Goal: Transaction & Acquisition: Purchase product/service

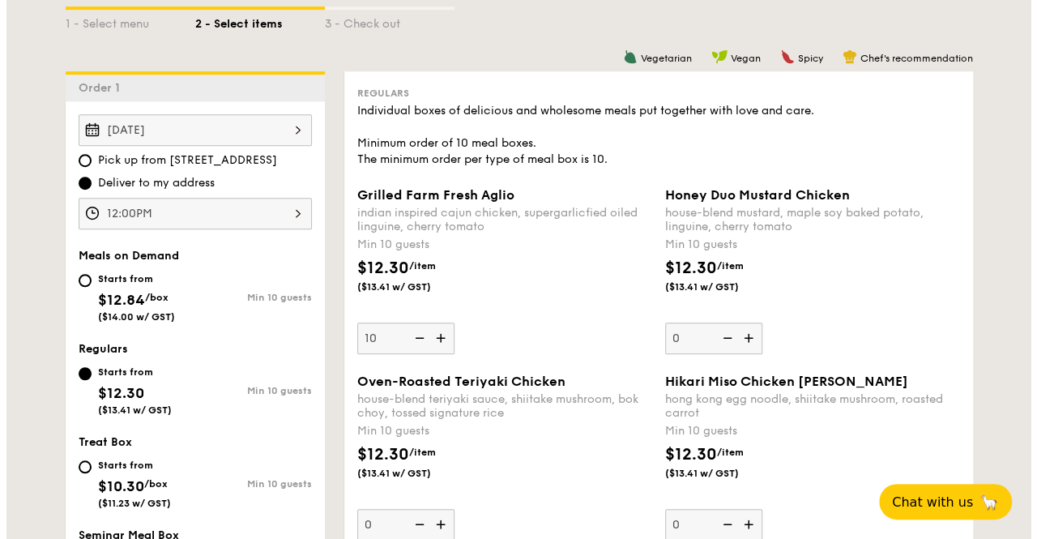
scroll to position [405, 0]
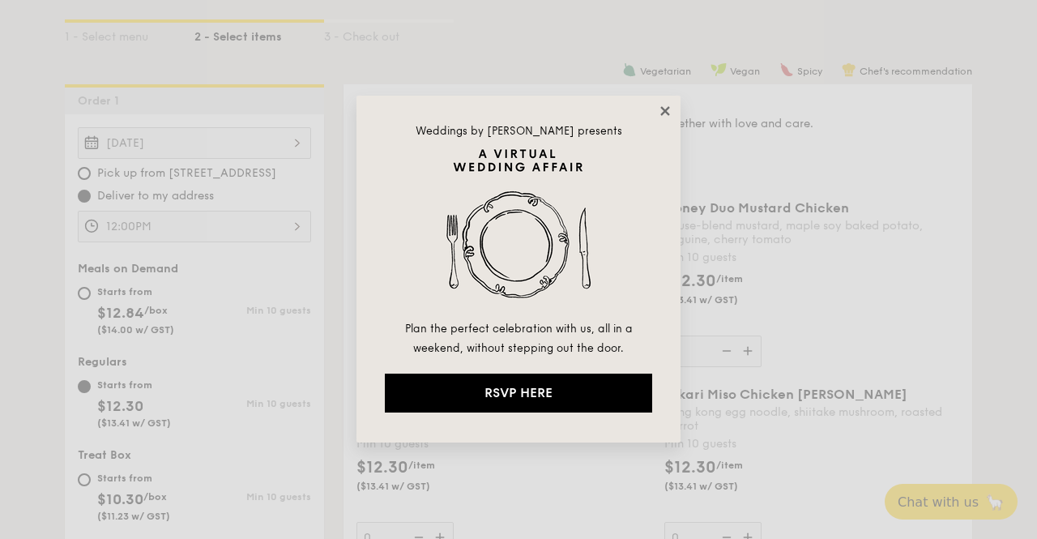
click at [660, 113] on icon at bounding box center [665, 111] width 15 height 15
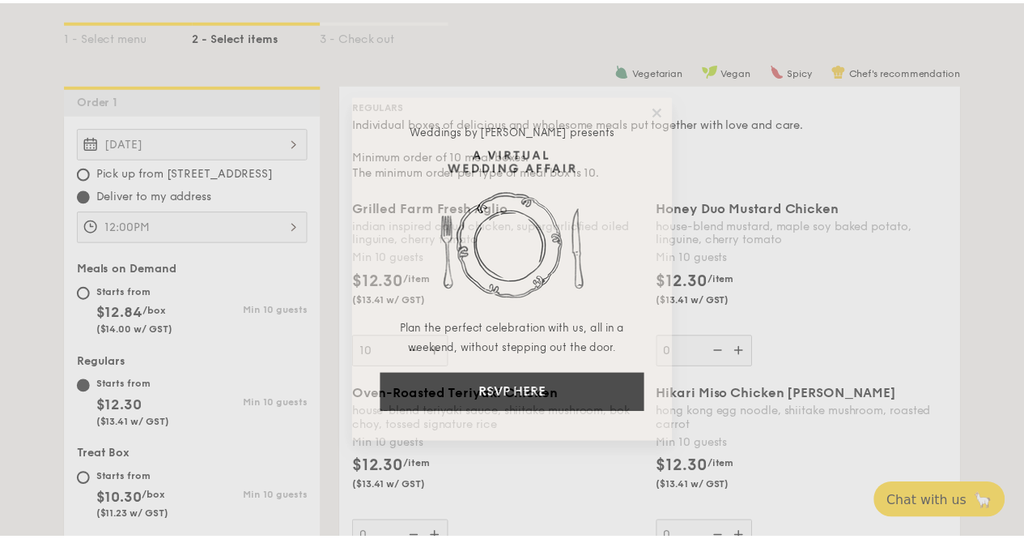
scroll to position [418, 0]
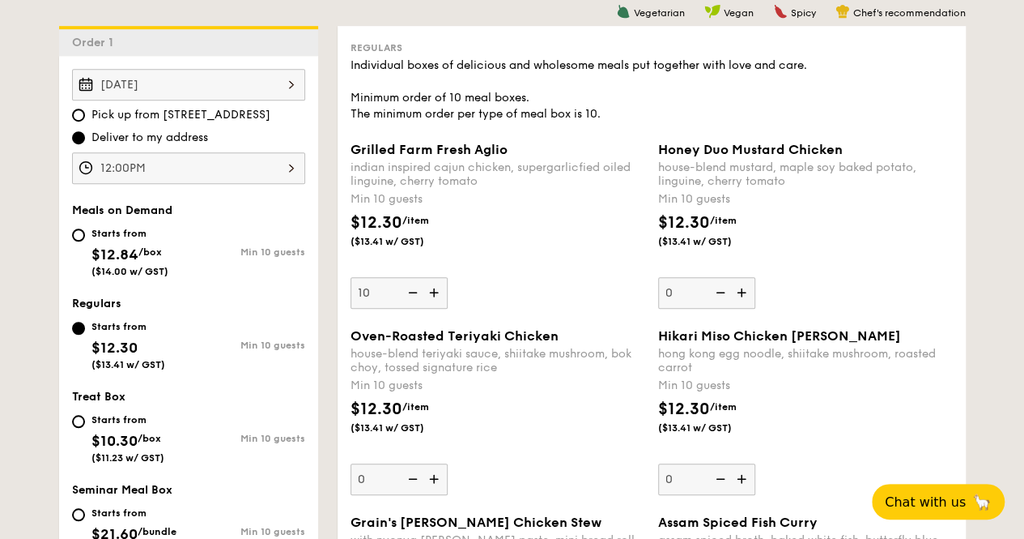
scroll to position [499, 0]
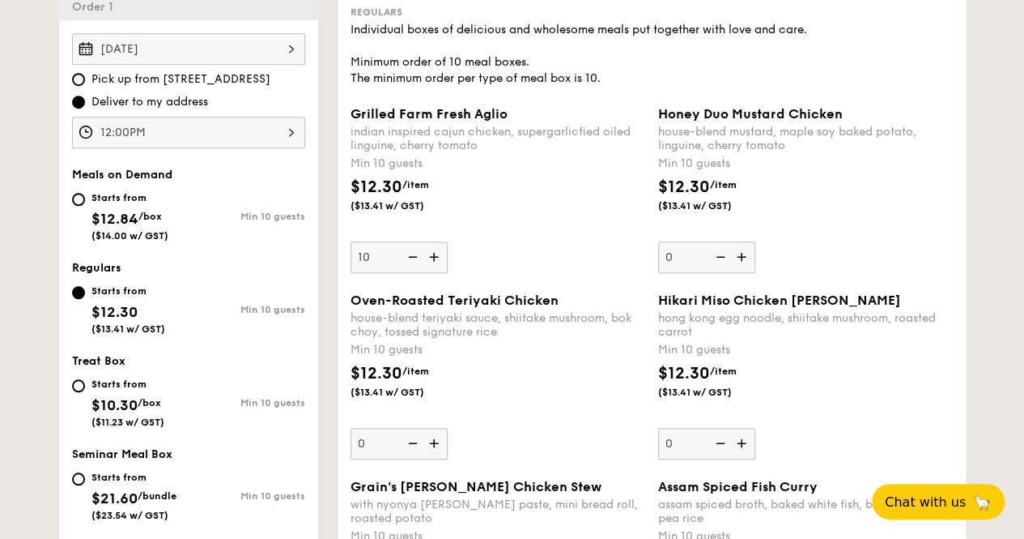
click at [431, 270] on img at bounding box center [436, 256] width 24 height 31
click at [431, 270] on input "10" at bounding box center [399, 257] width 97 height 32
click at [431, 270] on img at bounding box center [436, 256] width 24 height 31
click at [431, 270] on input "11" at bounding box center [399, 257] width 97 height 32
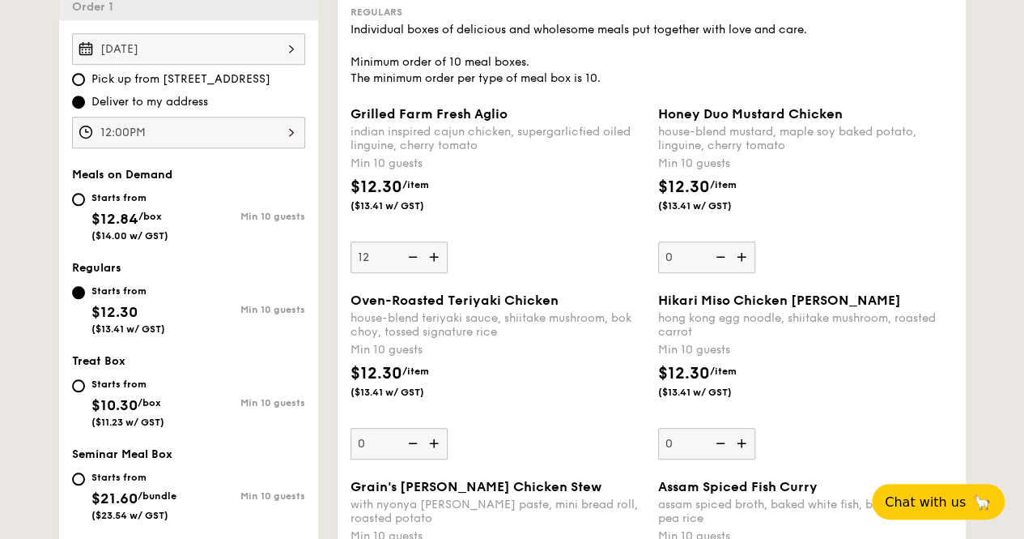
click at [550, 249] on div "Grilled Farm Fresh Aglio indian inspired cajun chicken, supergarlicfied oiled l…" at bounding box center [498, 189] width 295 height 167
click at [448, 249] on input "12" at bounding box center [399, 257] width 97 height 32
click at [543, 286] on div "Grilled Farm Fresh Aglio indian inspired cajun chicken, supergarlicfied oiled l…" at bounding box center [652, 199] width 616 height 186
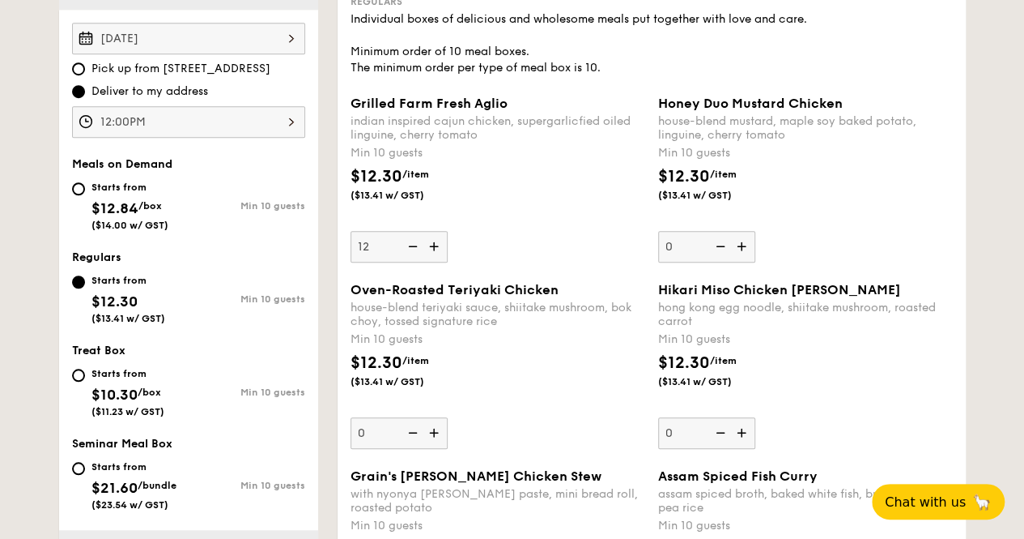
scroll to position [580, 0]
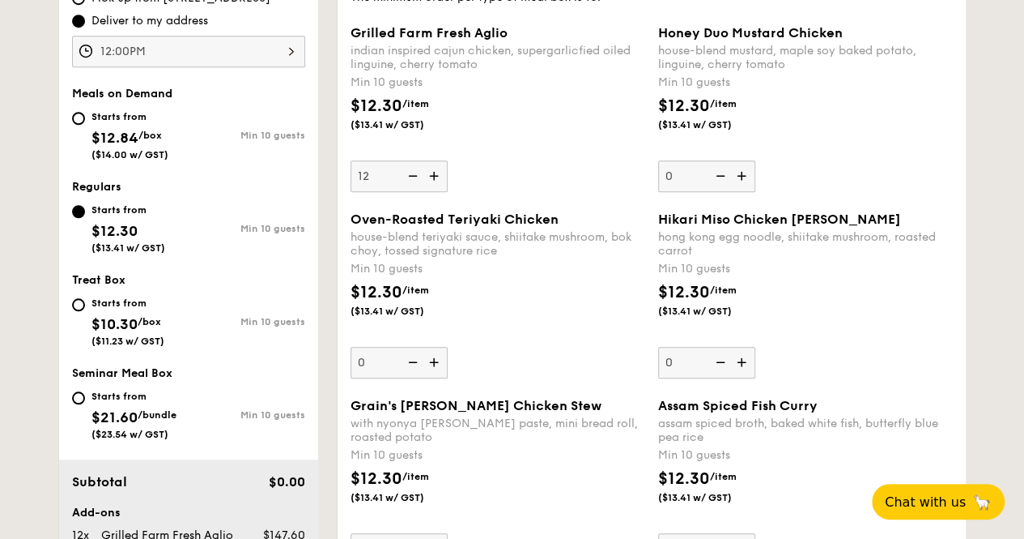
click at [412, 188] on img at bounding box center [411, 175] width 24 height 31
click at [412, 188] on input "12" at bounding box center [399, 176] width 97 height 32
click at [410, 190] on img at bounding box center [411, 175] width 24 height 31
click at [410, 190] on input "11" at bounding box center [399, 176] width 97 height 32
click at [410, 187] on img at bounding box center [411, 175] width 24 height 31
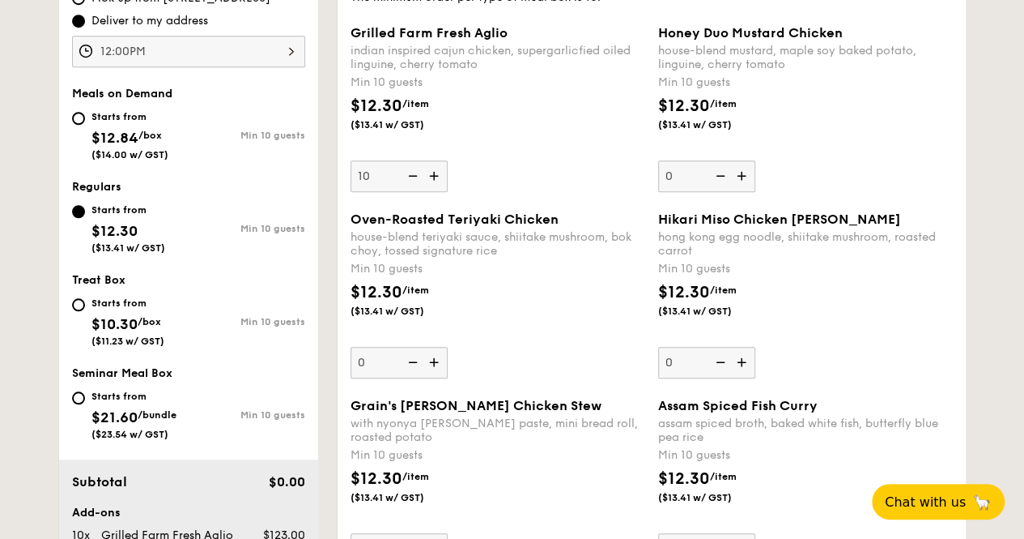
click at [410, 187] on input "10" at bounding box center [399, 176] width 97 height 32
type input "0"
click at [410, 187] on img at bounding box center [411, 175] width 24 height 31
click at [410, 187] on input "0" at bounding box center [399, 176] width 97 height 32
click at [416, 190] on img at bounding box center [411, 175] width 24 height 31
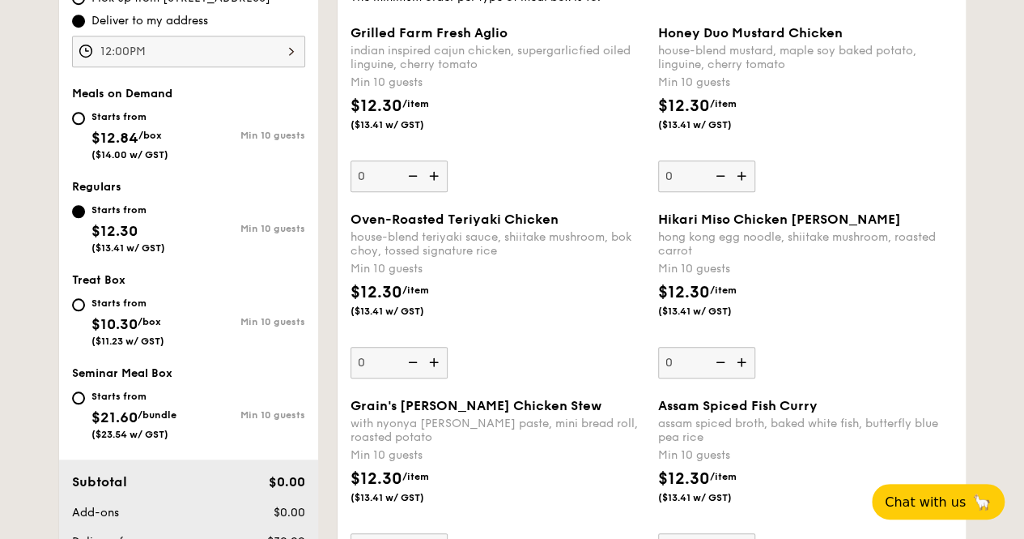
click at [416, 190] on input "0" at bounding box center [399, 176] width 97 height 32
click at [416, 190] on img at bounding box center [411, 175] width 24 height 31
click at [416, 190] on input "0" at bounding box center [399, 176] width 97 height 32
click at [541, 356] on div "Oven-Roasted Teriyaki Chicken house-blend teriyaki sauce, shiitake mushroom, bo…" at bounding box center [498, 294] width 295 height 167
click at [448, 356] on input "0" at bounding box center [399, 363] width 97 height 32
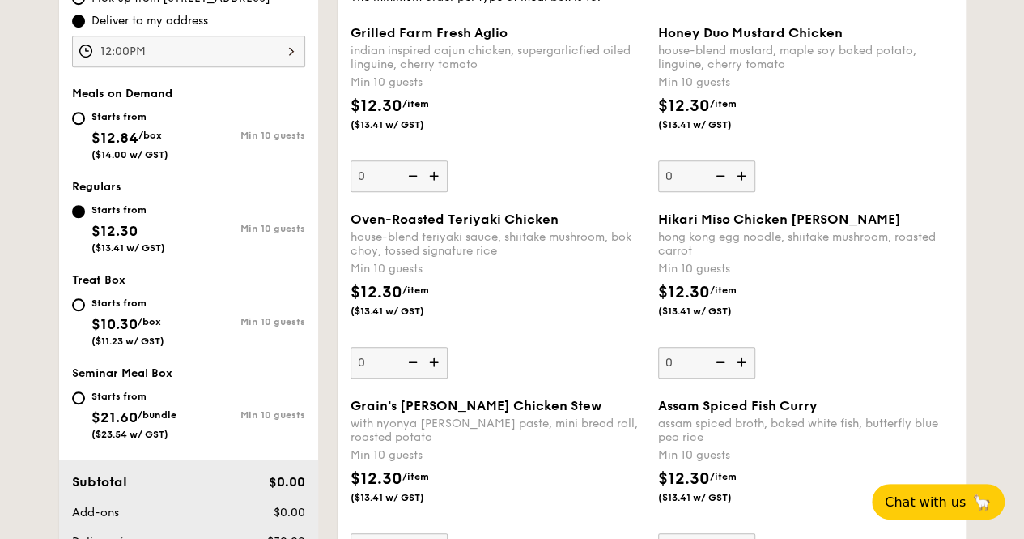
click at [437, 374] on img at bounding box center [436, 362] width 24 height 31
click at [437, 374] on input "0" at bounding box center [399, 363] width 97 height 32
click at [431, 377] on img at bounding box center [436, 362] width 24 height 31
click at [431, 377] on input "10" at bounding box center [399, 363] width 97 height 32
click at [431, 377] on img at bounding box center [436, 362] width 24 height 31
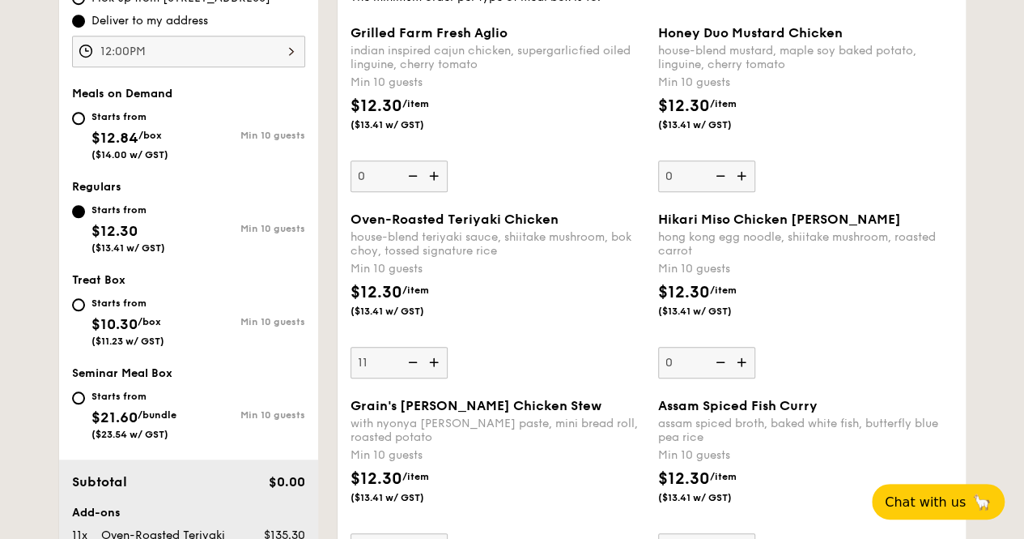
click at [431, 377] on input "11" at bounding box center [399, 363] width 97 height 32
click at [564, 355] on div "Oven-Roasted Teriyaki Chicken house-blend teriyaki sauce, shiitake mushroom, bo…" at bounding box center [498, 294] width 295 height 167
click at [448, 355] on input "12" at bounding box center [399, 363] width 97 height 32
click at [563, 277] on div "Min 10 guests" at bounding box center [498, 269] width 295 height 16
click at [448, 347] on input "12" at bounding box center [399, 363] width 97 height 32
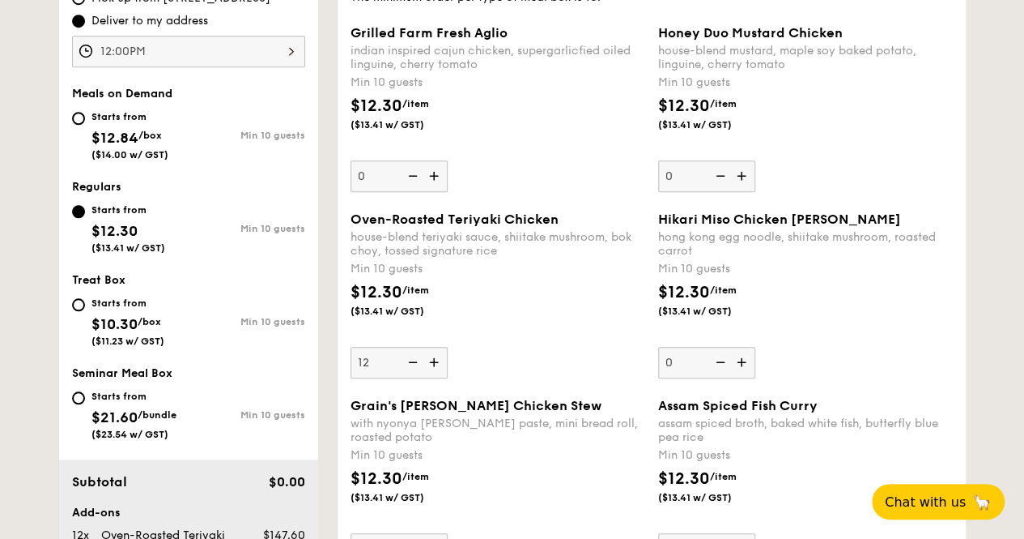
click at [438, 377] on img at bounding box center [436, 362] width 24 height 31
click at [438, 378] on input "12" at bounding box center [399, 363] width 97 height 32
click at [438, 377] on img at bounding box center [436, 362] width 24 height 31
click at [438, 378] on input "13" at bounding box center [399, 363] width 97 height 32
click at [562, 363] on div "Oven-Roasted Teriyaki Chicken house-blend teriyaki sauce, shiitake mushroom, bo…" at bounding box center [498, 294] width 295 height 167
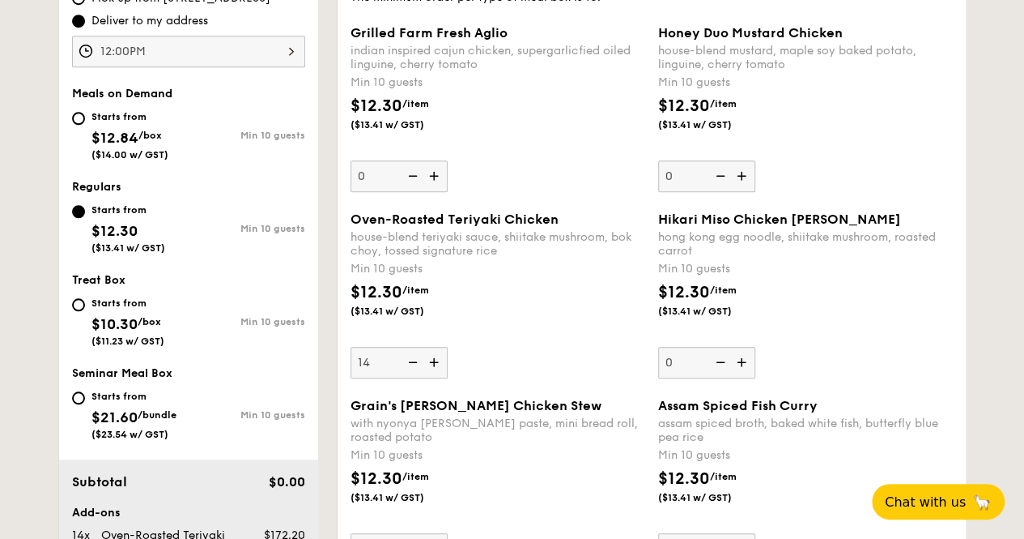
click at [448, 363] on input "14" at bounding box center [399, 363] width 97 height 32
click at [560, 337] on div "$12.30 /item ($13.41 w/ GST)" at bounding box center [498, 308] width 308 height 57
click at [448, 347] on input "14" at bounding box center [399, 363] width 97 height 32
click at [407, 373] on img at bounding box center [411, 362] width 24 height 31
click at [407, 373] on input "14" at bounding box center [399, 363] width 97 height 32
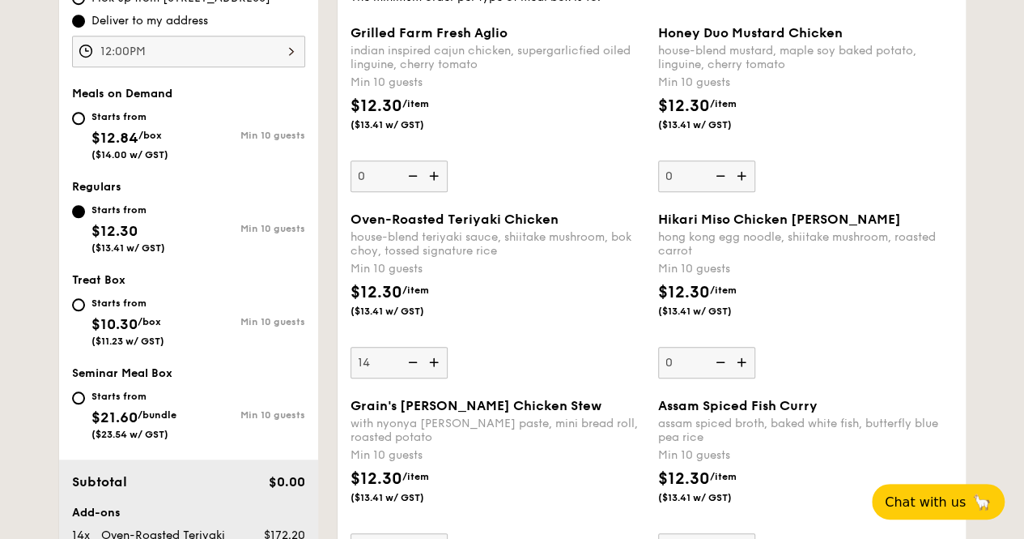
type input "13"
click at [559, 357] on div "Oven-Roasted Teriyaki Chicken house-blend teriyaki sauce, shiitake mushroom, bo…" at bounding box center [498, 294] width 295 height 167
click at [448, 357] on input "13" at bounding box center [399, 363] width 97 height 32
click at [581, 337] on div "$12.30 /item ($13.41 w/ GST)" at bounding box center [498, 308] width 308 height 57
click at [448, 347] on input "13" at bounding box center [399, 363] width 97 height 32
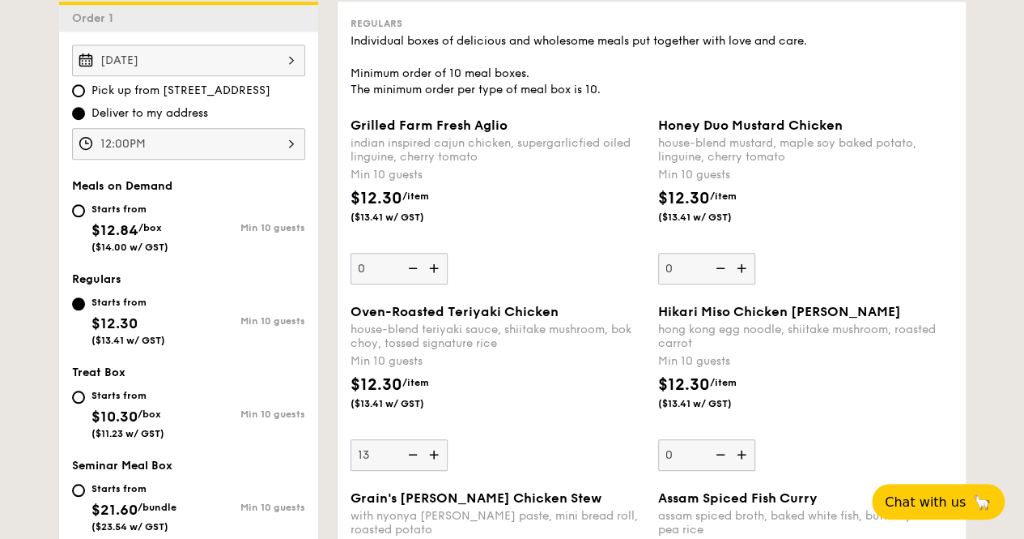
scroll to position [361, 0]
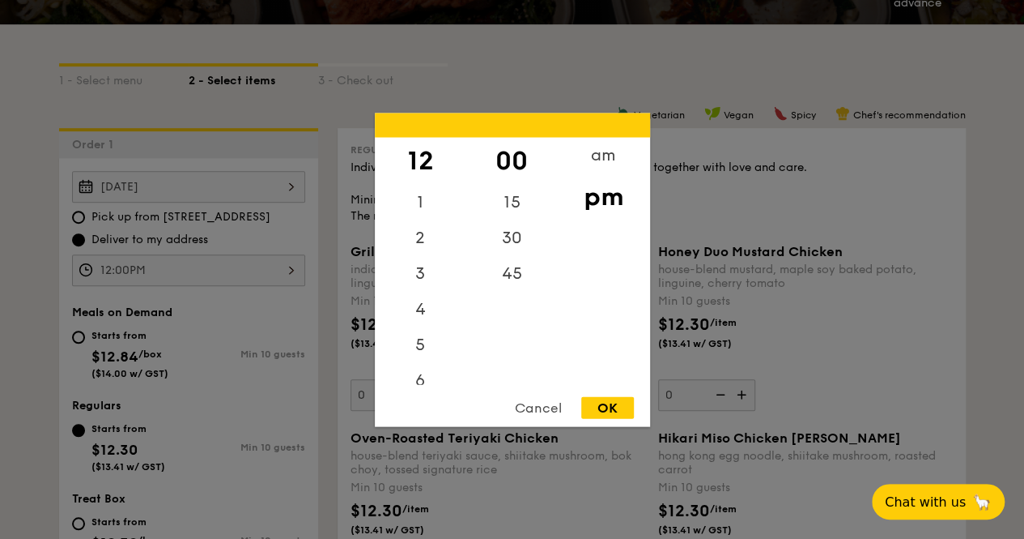
click at [244, 277] on div "12:00PM 12 1 2 3 4 5 6 7 8 9 10 11 00 15 30 45 am pm Cancel OK" at bounding box center [188, 270] width 233 height 32
click at [421, 363] on div "11" at bounding box center [421, 367] width 92 height 36
click at [603, 156] on div "am" at bounding box center [604, 160] width 92 height 47
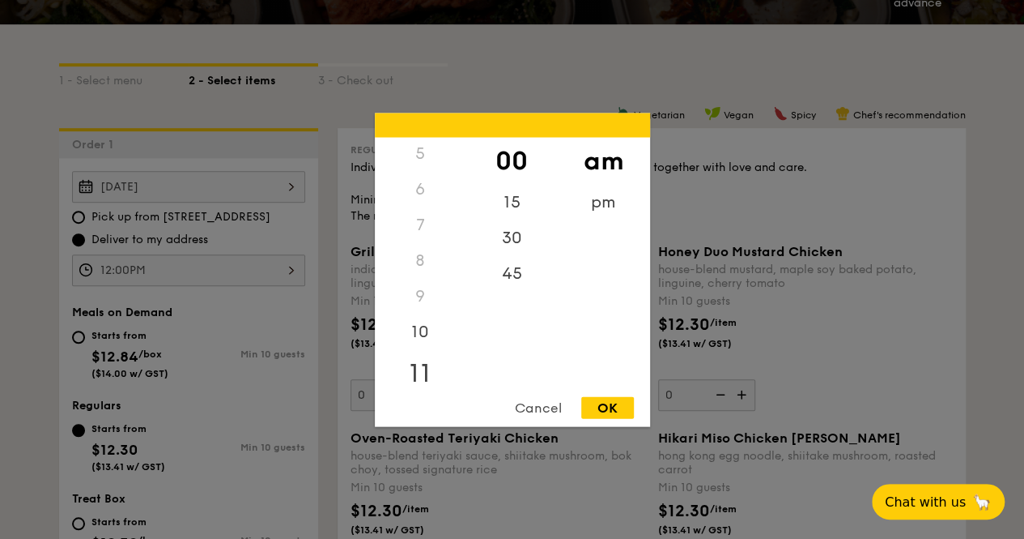
click at [418, 363] on div "11" at bounding box center [421, 372] width 92 height 47
click at [600, 407] on div "OK" at bounding box center [607, 407] width 53 height 22
type input "11:00AM"
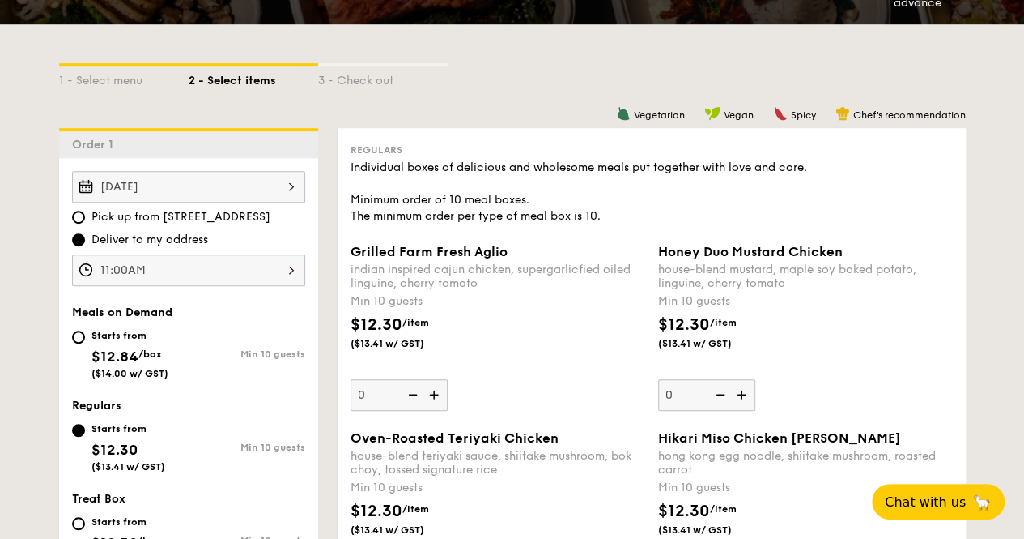
click at [278, 318] on div "Meals on Demand" at bounding box center [188, 312] width 233 height 14
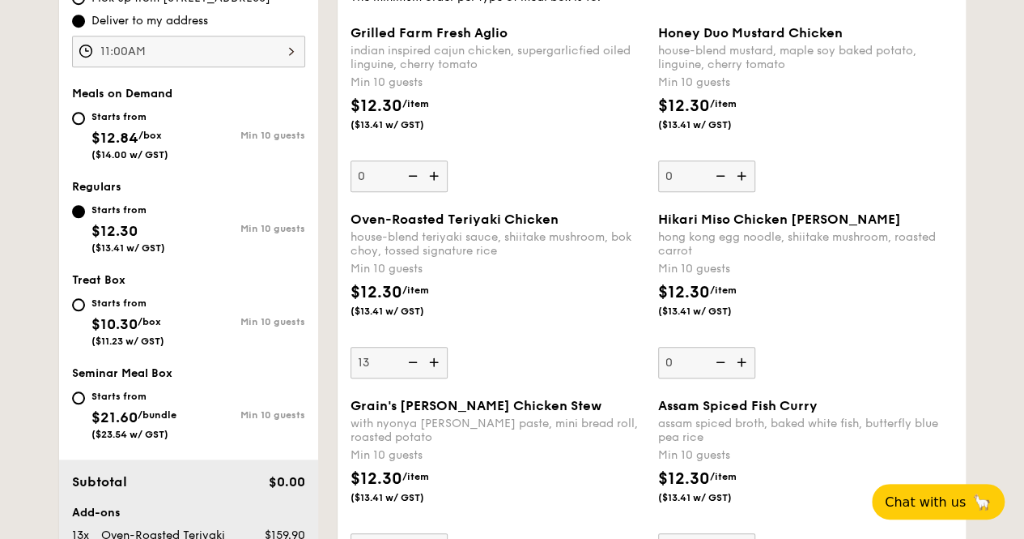
scroll to position [604, 0]
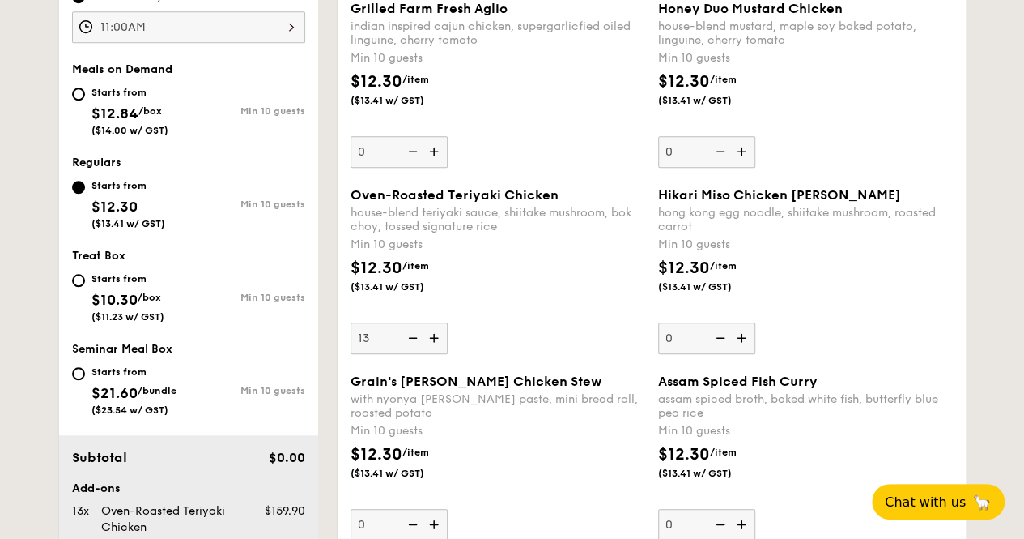
click at [554, 347] on div "Oven-Roasted Teriyaki Chicken house-blend teriyaki sauce, shiitake mushroom, bo…" at bounding box center [498, 270] width 295 height 167
click at [448, 347] on input "13" at bounding box center [399, 338] width 97 height 32
click at [513, 332] on div "Oven-Roasted Teriyaki Chicken house-blend teriyaki sauce, shiitake mushroom, bo…" at bounding box center [498, 270] width 295 height 167
click at [448, 332] on input "13" at bounding box center [399, 338] width 97 height 32
click at [580, 274] on div "$12.30 /item ($13.41 w/ GST)" at bounding box center [498, 284] width 308 height 57
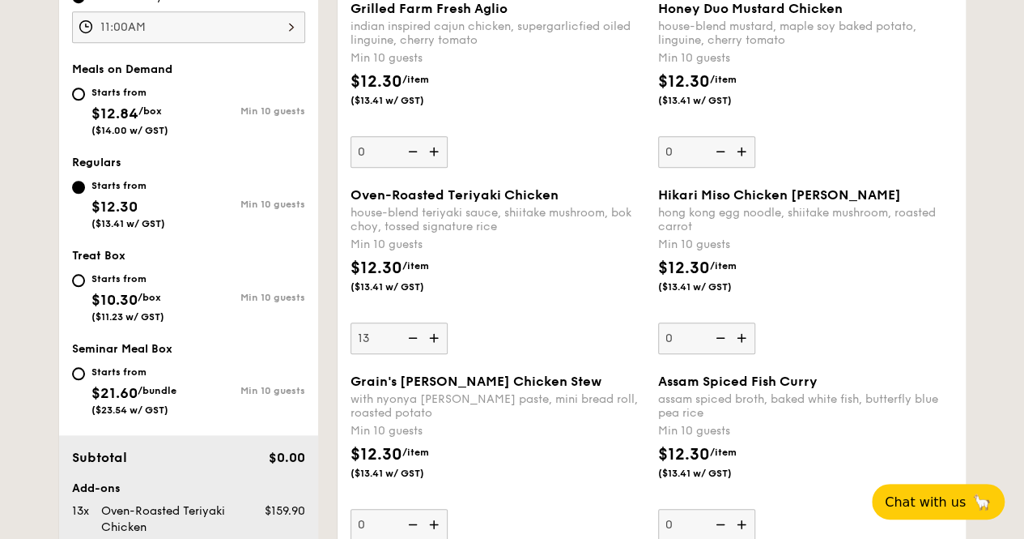
click at [448, 322] on input "13" at bounding box center [399, 338] width 97 height 32
click at [557, 343] on div "Oven-Roasted Teriyaki Chicken house-blend teriyaki sauce, shiitake mushroom, bo…" at bounding box center [498, 270] width 295 height 167
click at [448, 343] on input "13" at bounding box center [399, 338] width 97 height 32
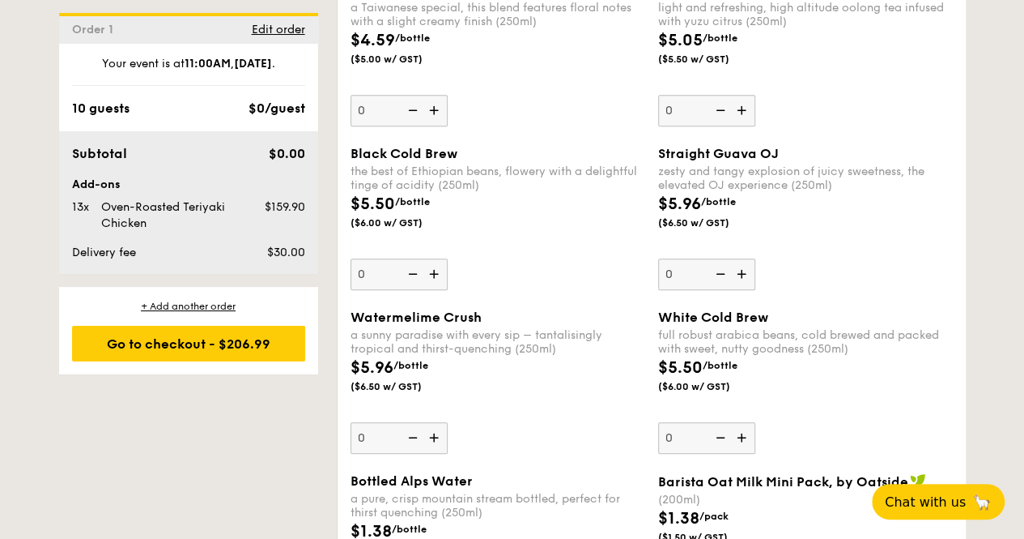
scroll to position [3439, 0]
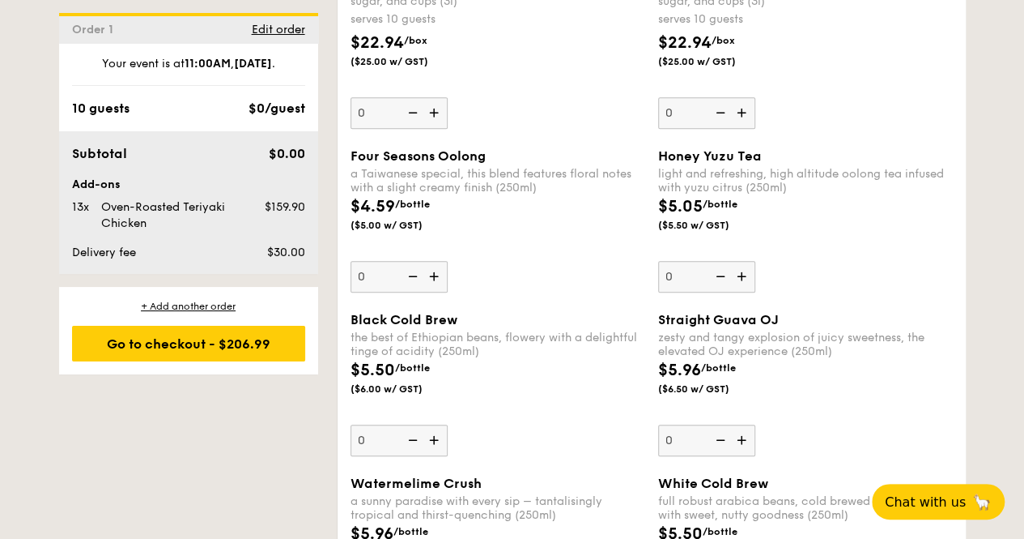
drag, startPoint x: 193, startPoint y: 353, endPoint x: 253, endPoint y: 125, distance: 236.1
click at [253, 126] on div "Order 1 Edit order Your event is at 11:00AM [DATE] . 10 guests $0/guest Subtota…" at bounding box center [188, 194] width 259 height 363
click at [245, 100] on div "10 guests $0/guest" at bounding box center [188, 108] width 233 height 19
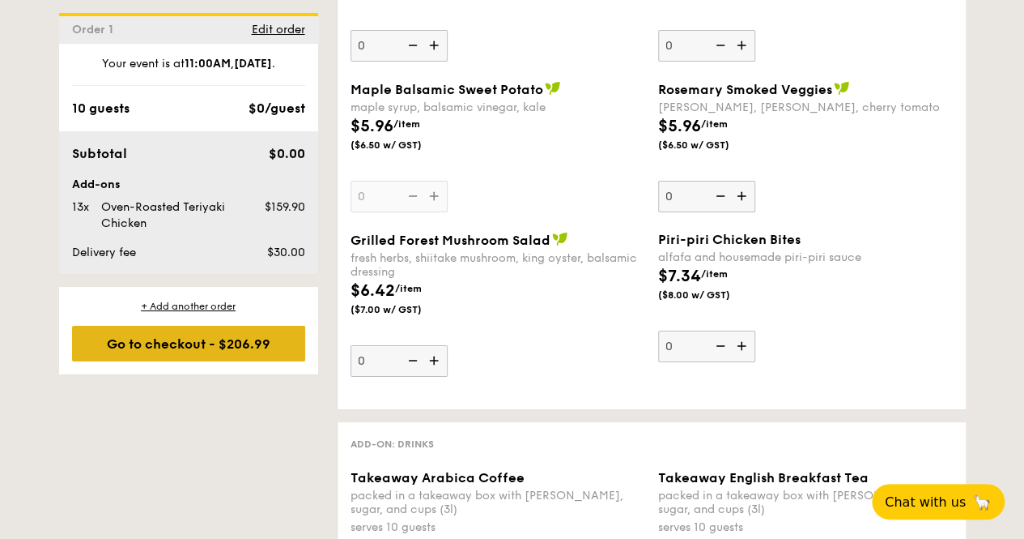
scroll to position [2872, 0]
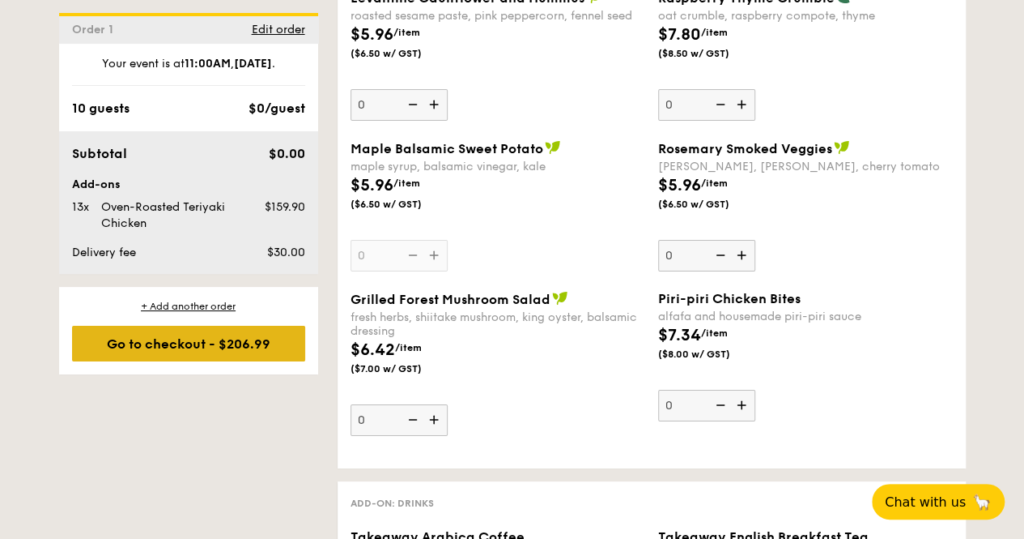
click at [186, 334] on div "Go to checkout - $206.99" at bounding box center [188, 344] width 233 height 36
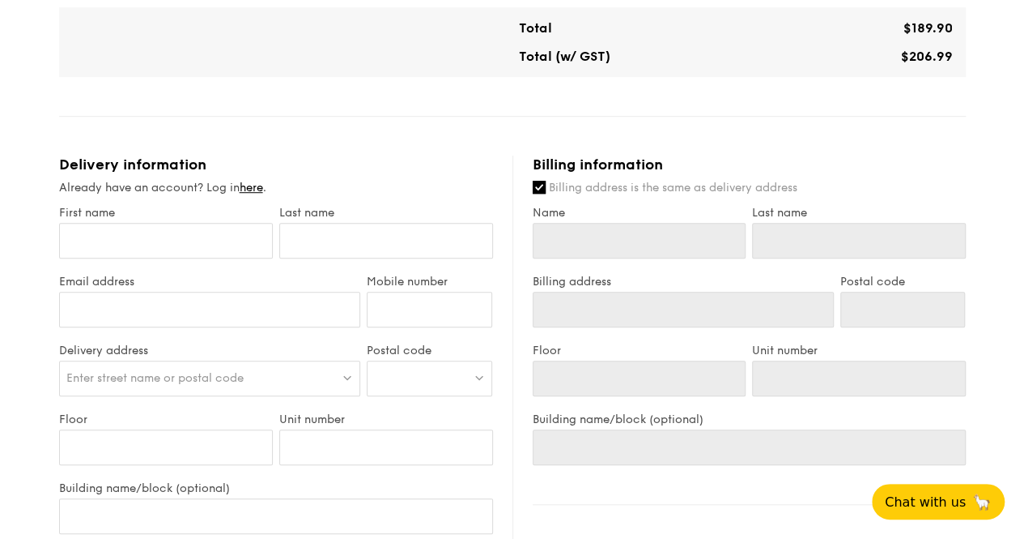
scroll to position [567, 0]
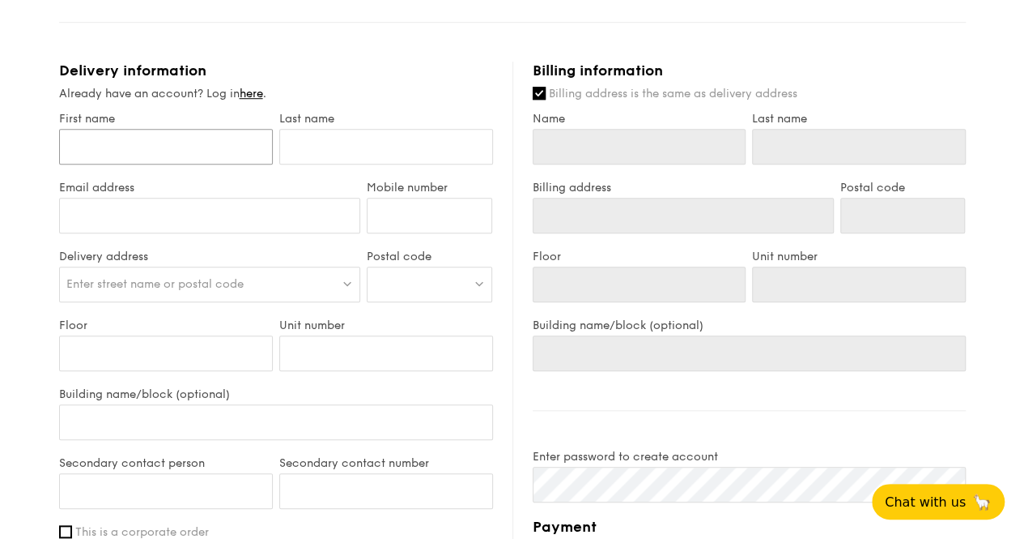
click at [147, 164] on input "First name" at bounding box center [166, 147] width 214 height 36
type input "C"
type input "Cin"
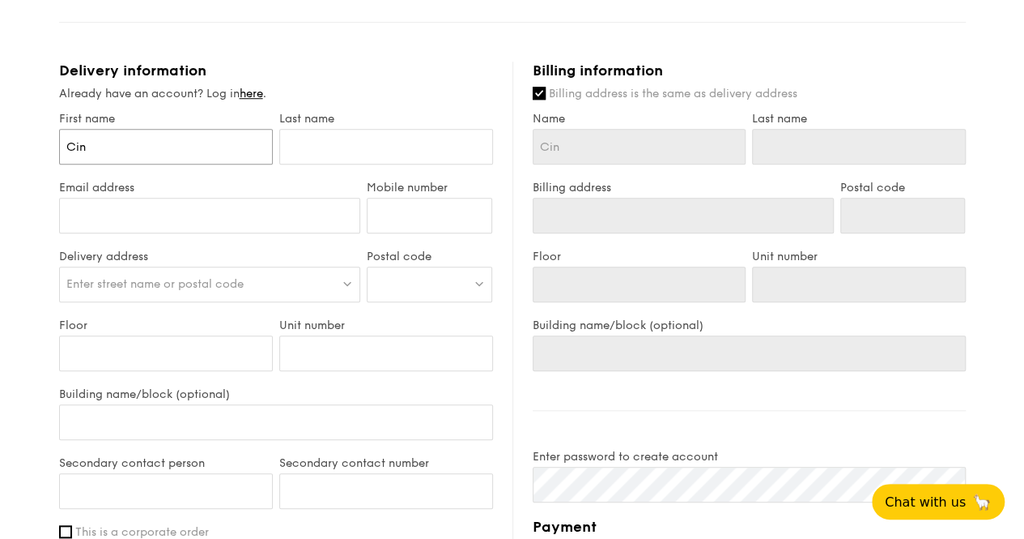
type input "Cind"
type input "[PERSON_NAME]"
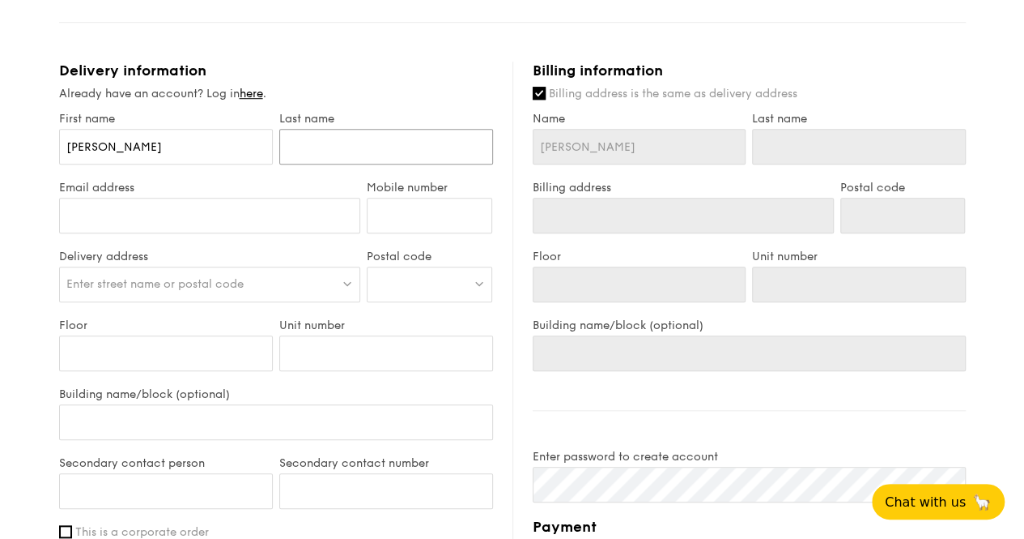
click at [379, 156] on input "text" at bounding box center [386, 147] width 214 height 36
type input "S"
type input "Se"
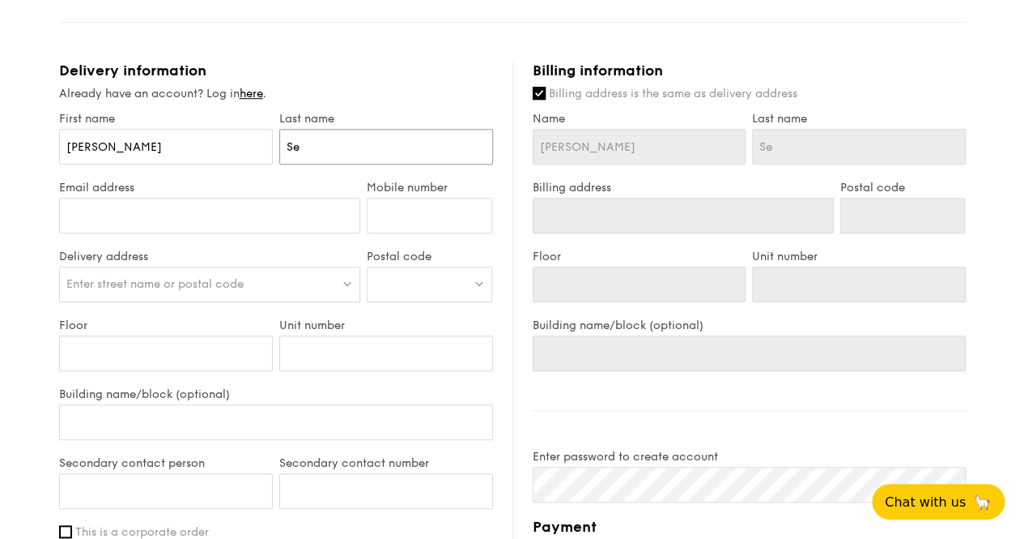
type input "See"
click at [203, 223] on input "Email address" at bounding box center [210, 216] width 302 height 36
type input "[EMAIL_ADDRESS][DOMAIN_NAME]"
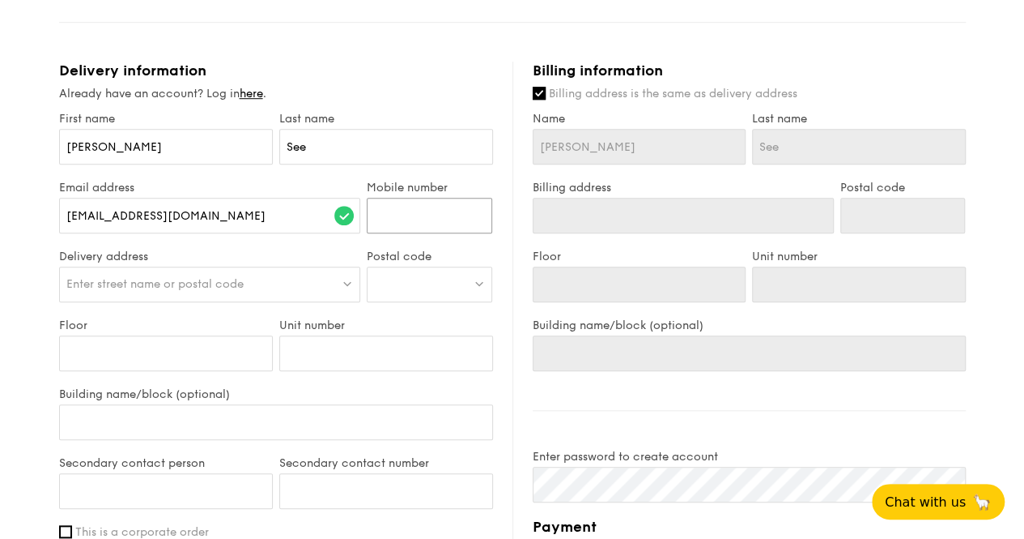
click at [461, 225] on input "Mobile number" at bounding box center [430, 216] width 126 height 36
type input "92347037"
click at [335, 249] on div "[EMAIL_ADDRESS][DOMAIN_NAME]" at bounding box center [210, 224] width 302 height 52
click at [178, 291] on span "Enter street name or postal code" at bounding box center [154, 284] width 177 height 14
click at [163, 263] on label "Delivery address" at bounding box center [210, 256] width 302 height 14
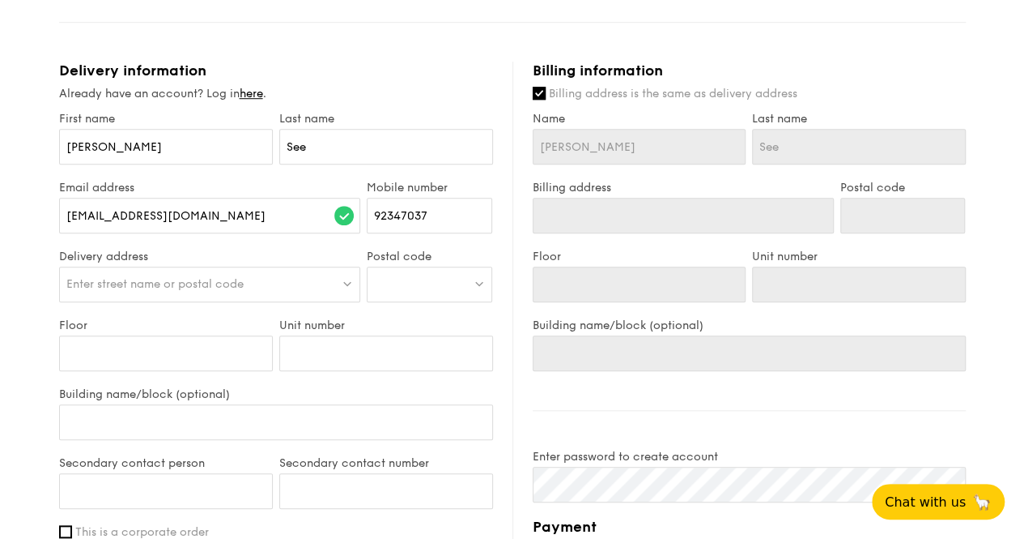
click at [138, 291] on span "Enter street name or postal code" at bounding box center [154, 284] width 177 height 14
click at [139, 297] on input "search" at bounding box center [210, 285] width 300 height 36
click at [220, 293] on input "search" at bounding box center [210, 285] width 300 height 36
paste input "[STREET_ADDRESS][PERSON_NAME]"
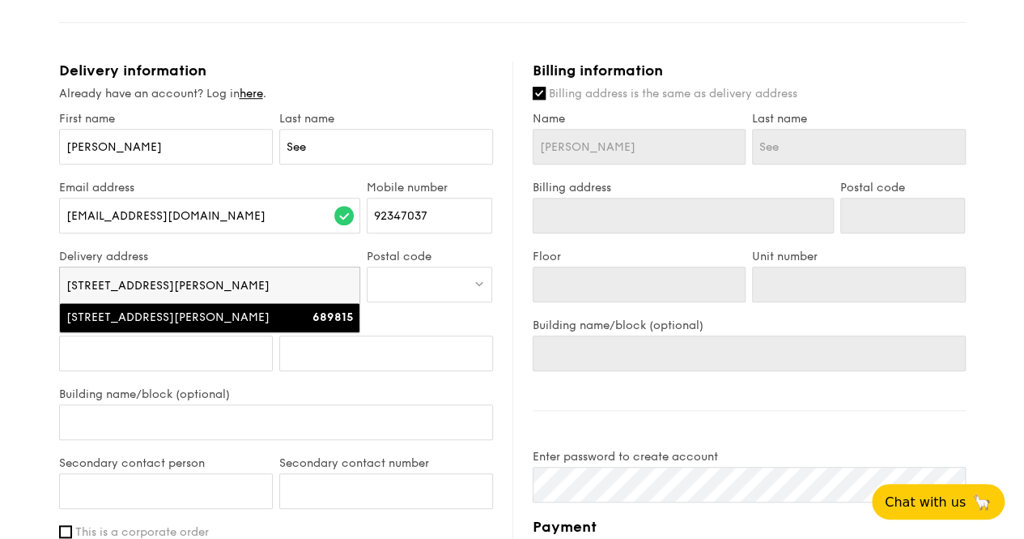
type input "[STREET_ADDRESS][PERSON_NAME]"
click at [300, 249] on div "[EMAIL_ADDRESS][DOMAIN_NAME]" at bounding box center [210, 224] width 302 height 52
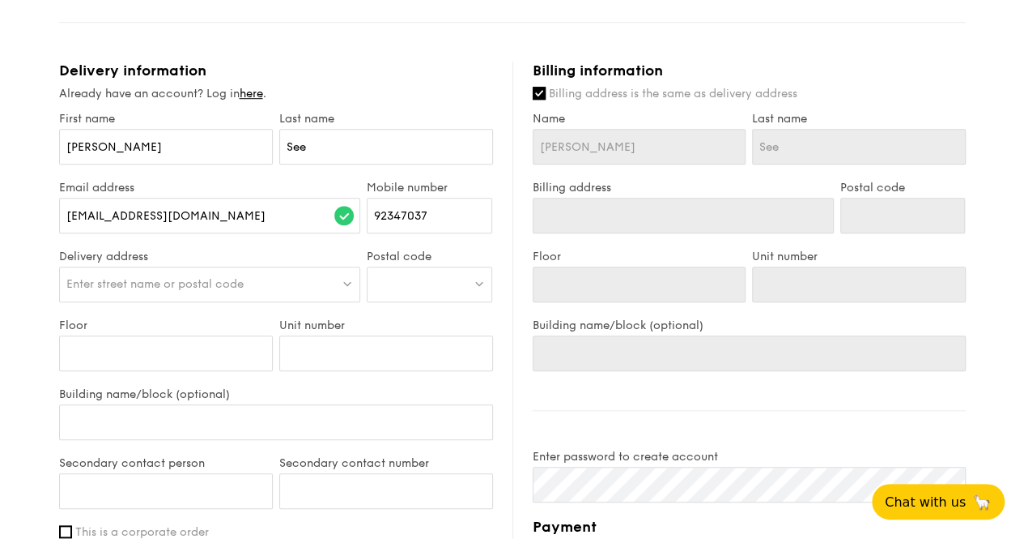
click at [260, 249] on div "[EMAIL_ADDRESS][DOMAIN_NAME]" at bounding box center [210, 224] width 302 height 52
click at [236, 288] on div "Enter street name or postal code" at bounding box center [210, 284] width 302 height 36
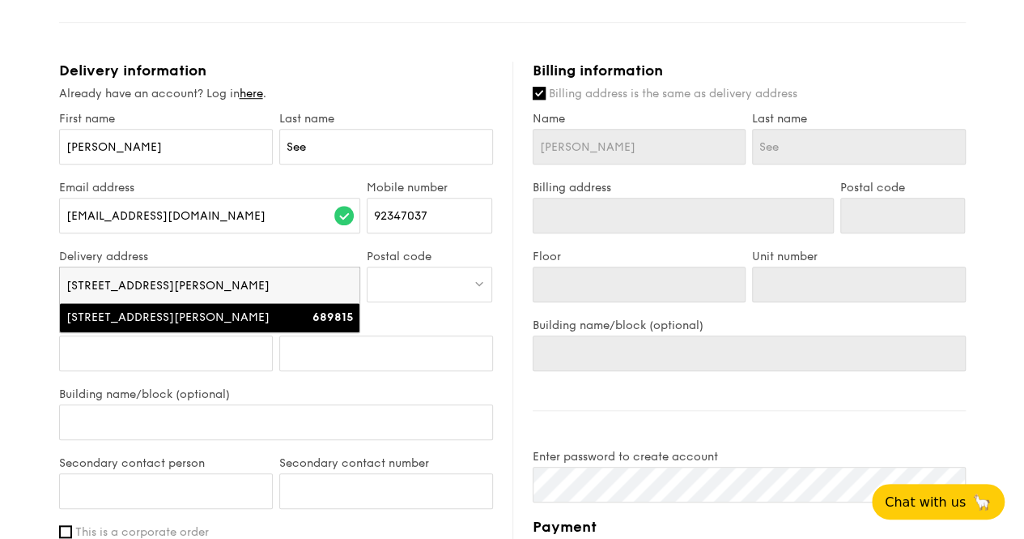
click at [223, 326] on div "[STREET_ADDRESS][PERSON_NAME]" at bounding box center [173, 317] width 215 height 16
type input "[STREET_ADDRESS][PERSON_NAME]"
type input "689815"
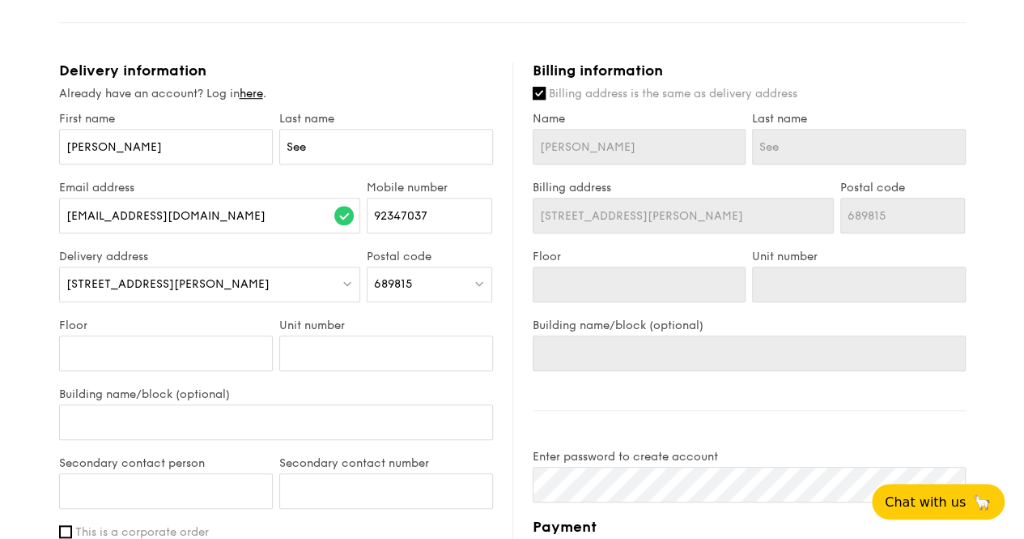
click at [266, 318] on div "Delivery address [STREET_ADDRESS][PERSON_NAME]" at bounding box center [210, 283] width 309 height 69
click at [176, 359] on input "Floor" at bounding box center [166, 353] width 214 height 36
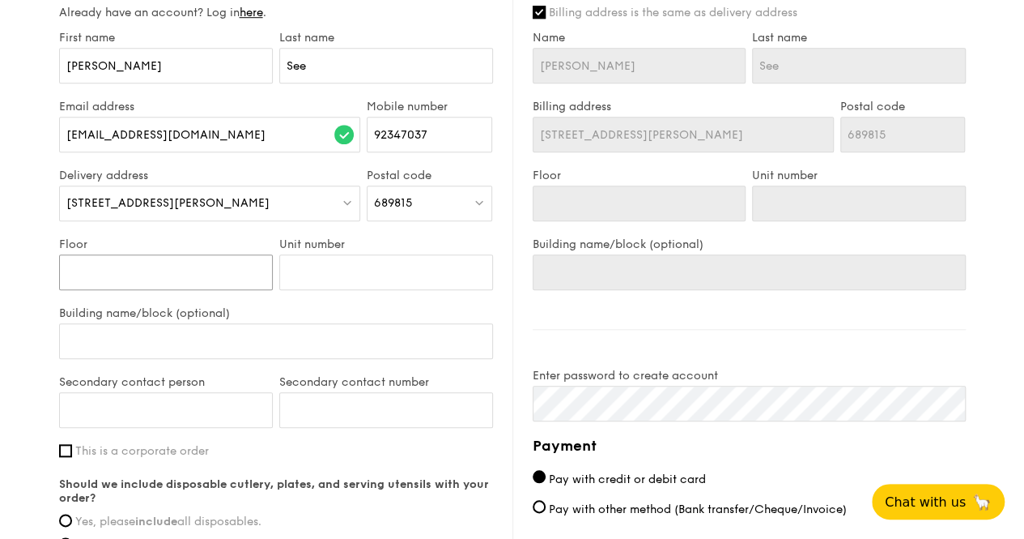
scroll to position [729, 0]
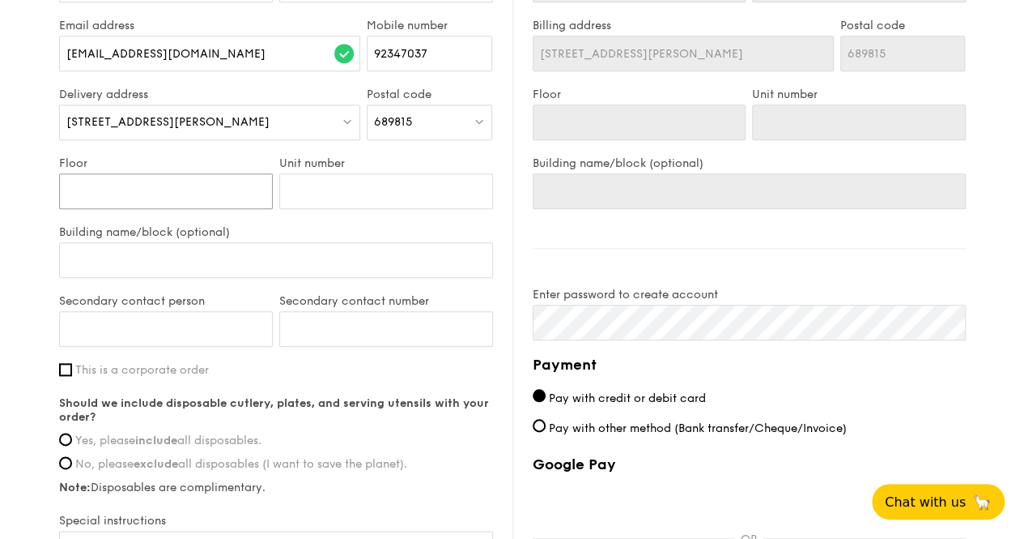
type input "0"
type input "01"
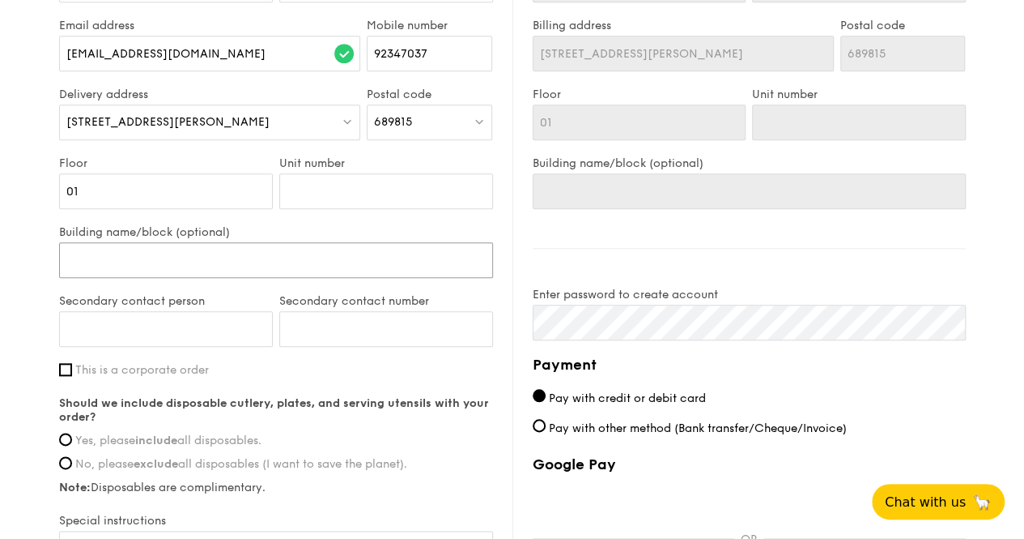
click at [186, 278] on input "Building name/block (optional)" at bounding box center [276, 260] width 434 height 36
type input "MW"
type input "MWS"
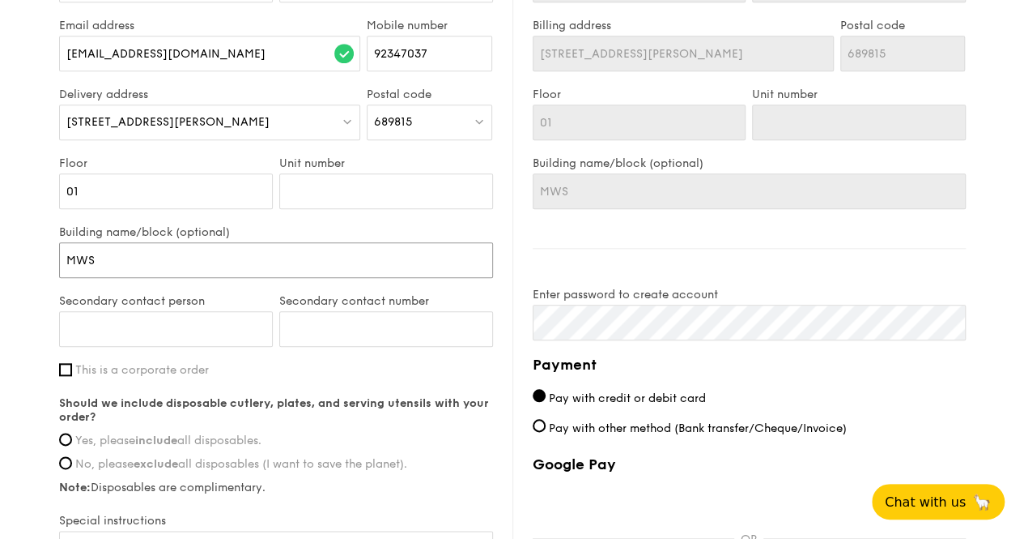
type input "MWS"
type input "MWS B"
type input "MWS Be"
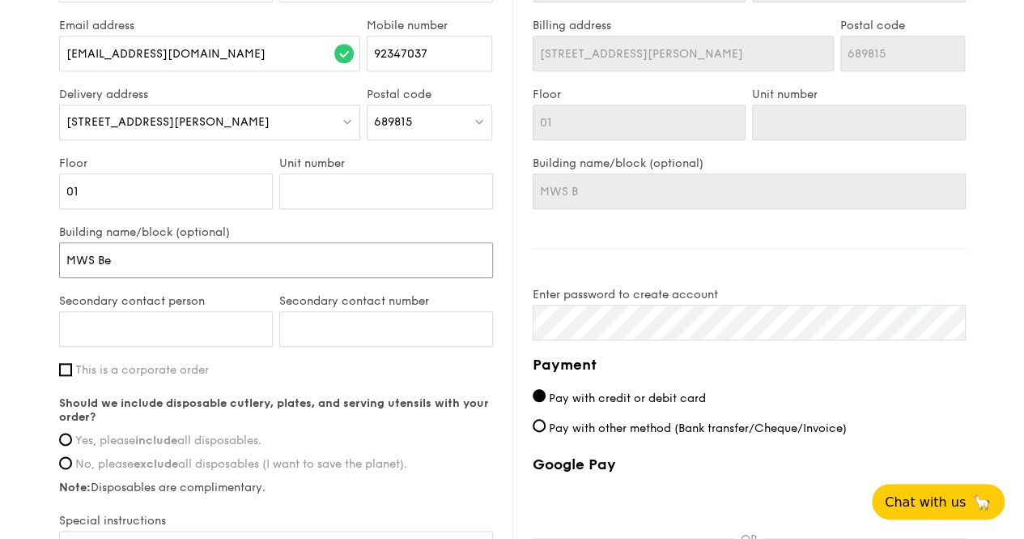
type input "MWS Be"
type input "MWS Bet"
type input "MWS [PERSON_NAME]"
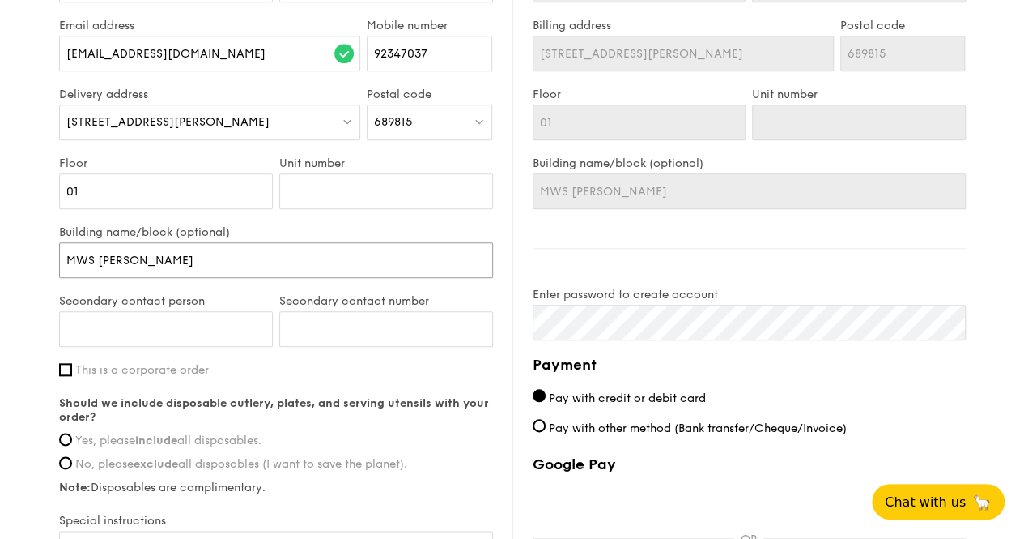
type input "MWS Betha"
type input "MWS Bethan"
type input "MWS [PERSON_NAME]"
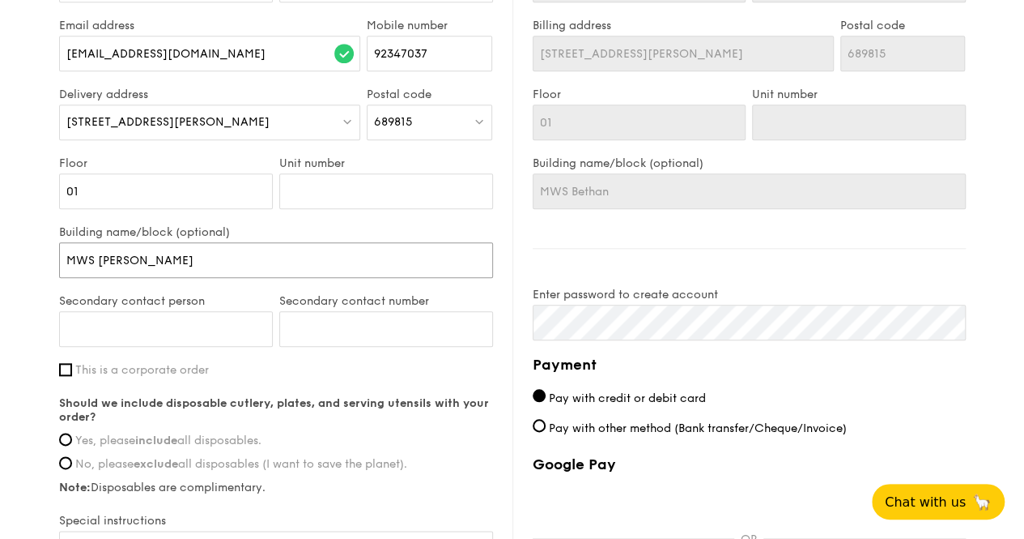
type input "MWS [PERSON_NAME]"
type input "MWS [PERSON_NAME] N"
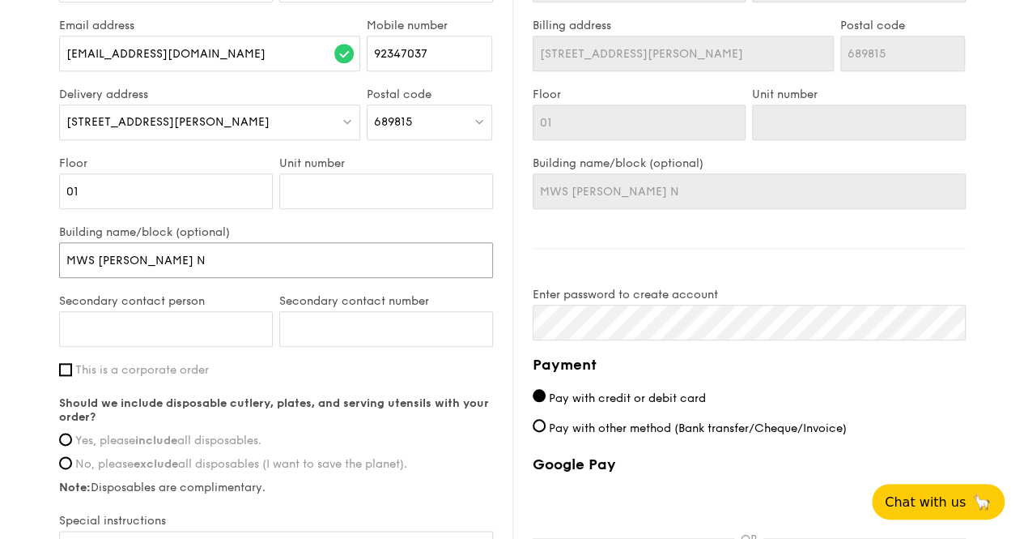
type input "MWS [PERSON_NAME] Nu"
type input "MWS [PERSON_NAME]"
type input "MWS [PERSON_NAME] Nurs"
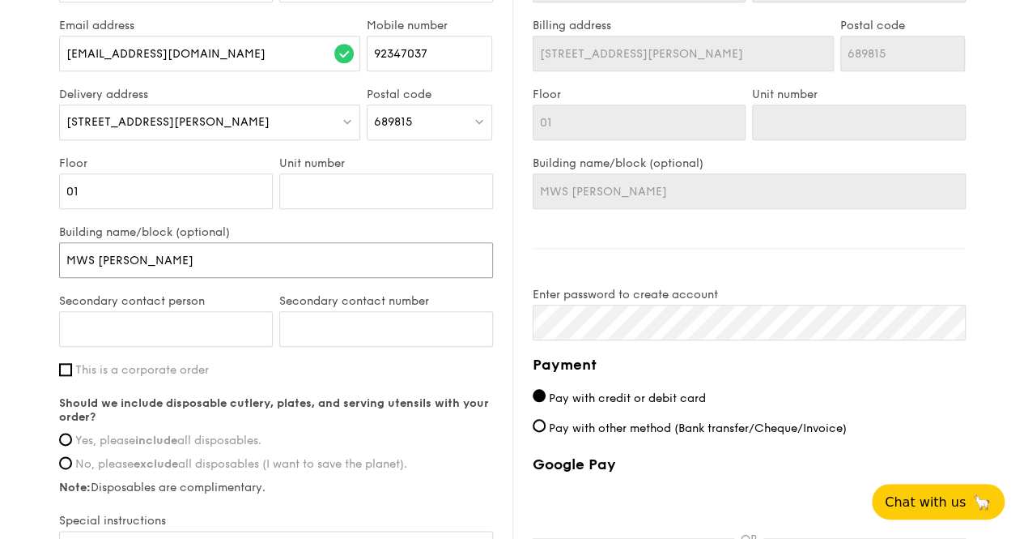
type input "MWS [PERSON_NAME] Nurs"
type input "MWS [PERSON_NAME]"
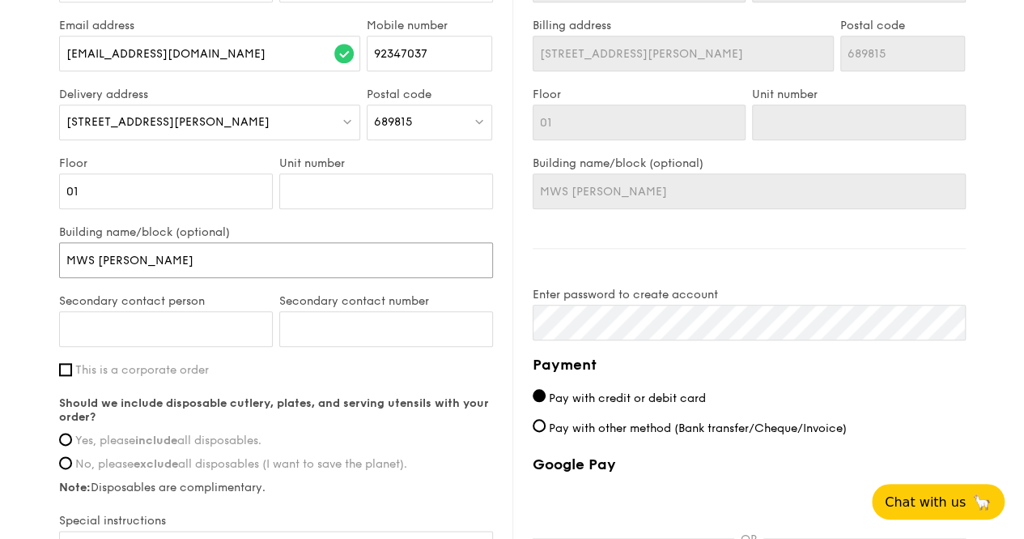
type input "MWS [PERSON_NAME]"
type input "MWS [PERSON_NAME] Nursing"
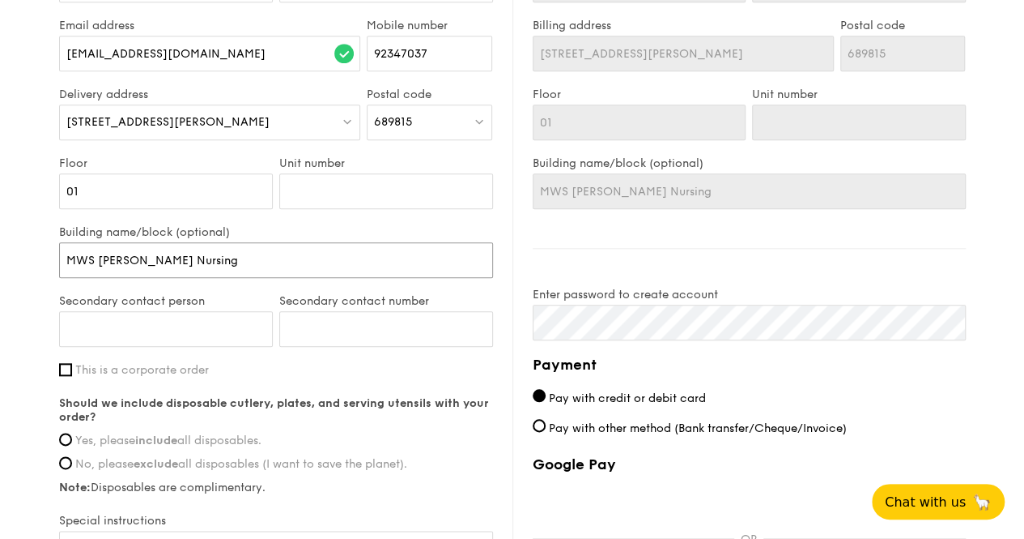
type input "MWS [PERSON_NAME] Nursing"
type input "MWS [PERSON_NAME] Nursing H"
type input "MWS [PERSON_NAME] Nursing Ho"
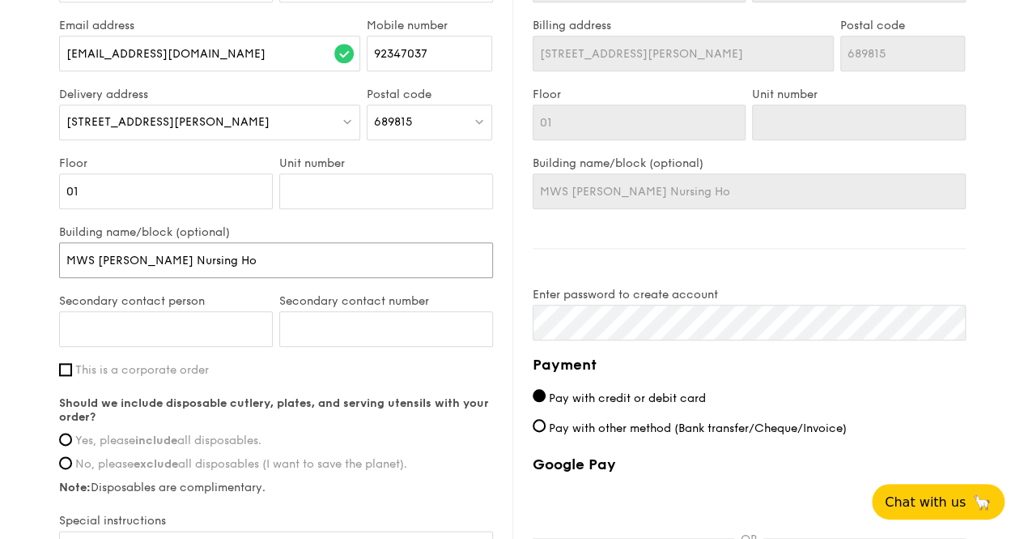
type input "MWS [PERSON_NAME] Nursing Hom"
type input "MWS [PERSON_NAME] Nursing Home"
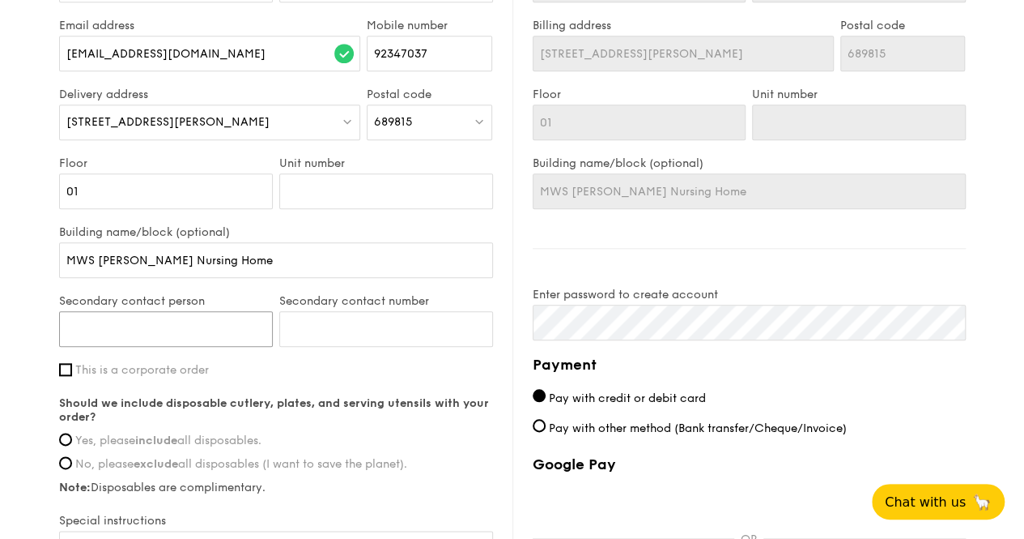
click at [230, 336] on input "Secondary contact person" at bounding box center [166, 329] width 214 height 36
type input "[PERSON_NAME]"
click at [353, 341] on input "Secondary contact number" at bounding box center [386, 329] width 214 height 36
type input "83991186"
click at [63, 376] on input "This is a corporate order" at bounding box center [65, 369] width 13 height 13
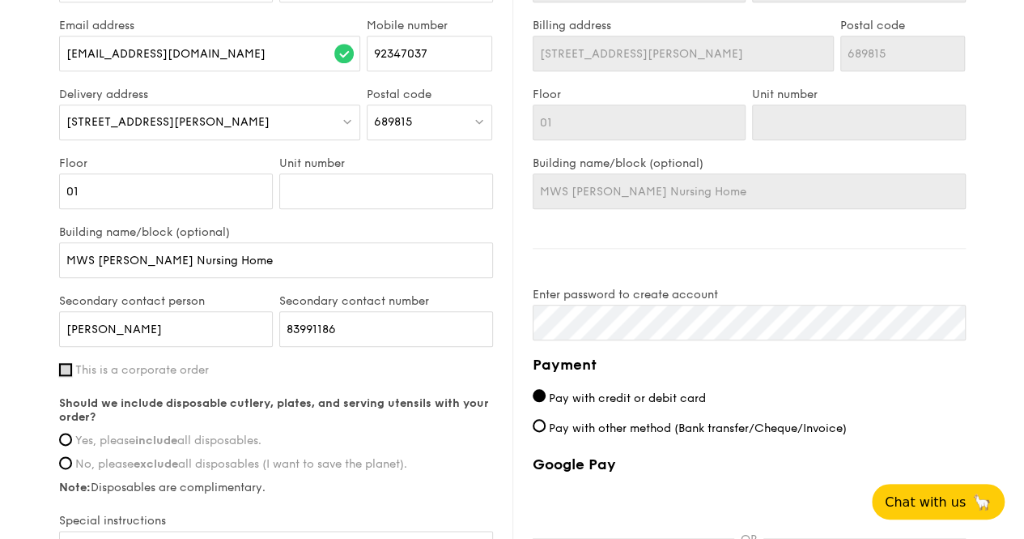
checkbox input "true"
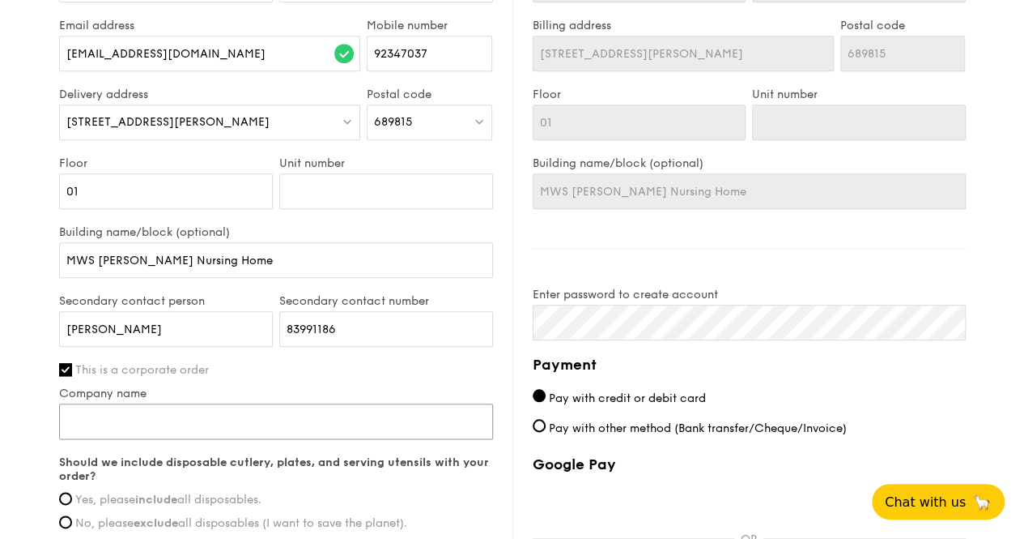
click at [246, 428] on input "Company name" at bounding box center [276, 421] width 434 height 36
drag, startPoint x: 243, startPoint y: 274, endPoint x: 34, endPoint y: 268, distance: 209.0
click at [34, 268] on div "1 - Select menu 2 - Select items 3 - Check out Regulars Serving time: [DATE] 11…" at bounding box center [512, 31] width 1024 height 1455
click at [197, 439] on input "Company name" at bounding box center [276, 421] width 434 height 36
paste input "MWS [PERSON_NAME] Nursing Home"
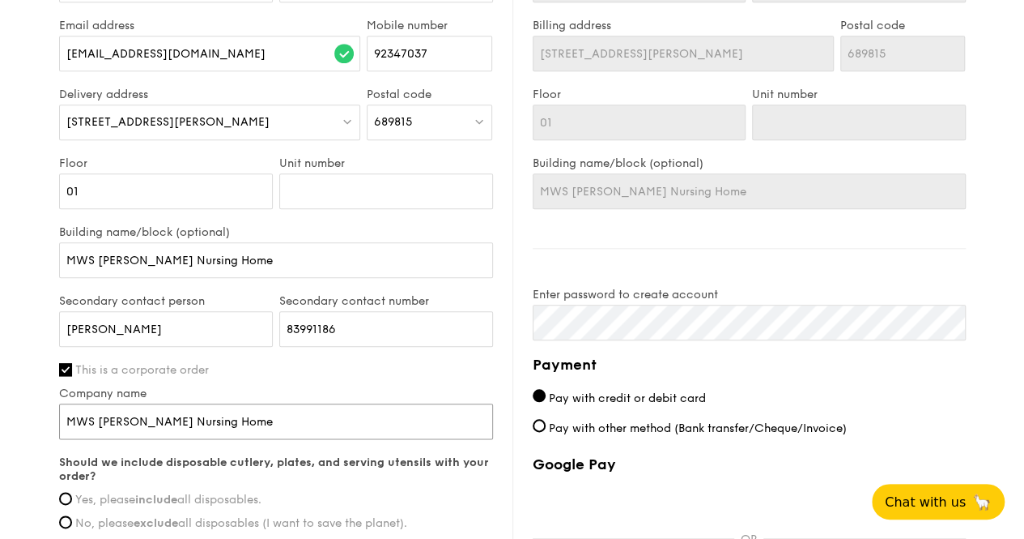
type input "MWS [PERSON_NAME] Nursing Home"
click at [274, 398] on label "Company name" at bounding box center [276, 393] width 434 height 14
click at [274, 403] on input "MWS [PERSON_NAME] Nursing Home" at bounding box center [276, 421] width 434 height 36
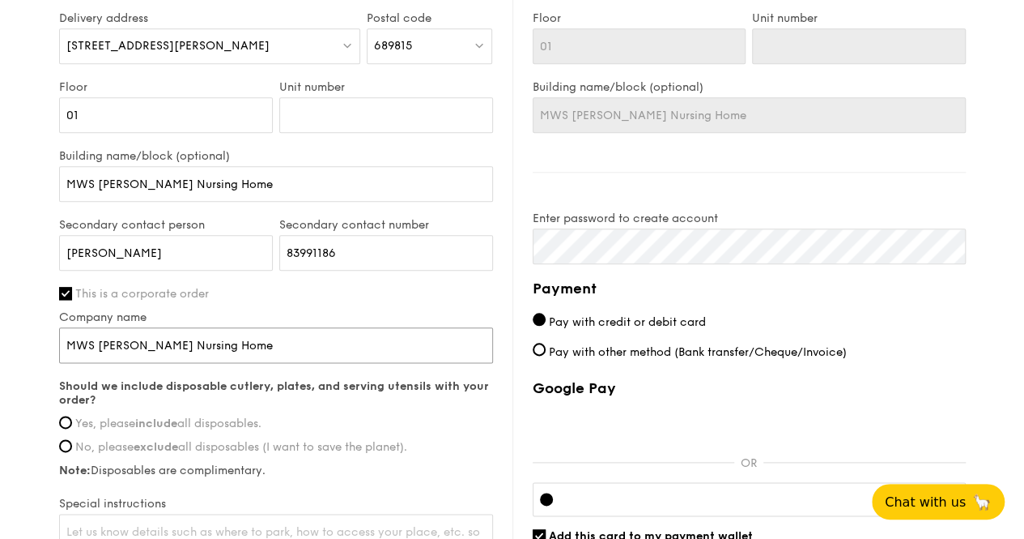
scroll to position [972, 0]
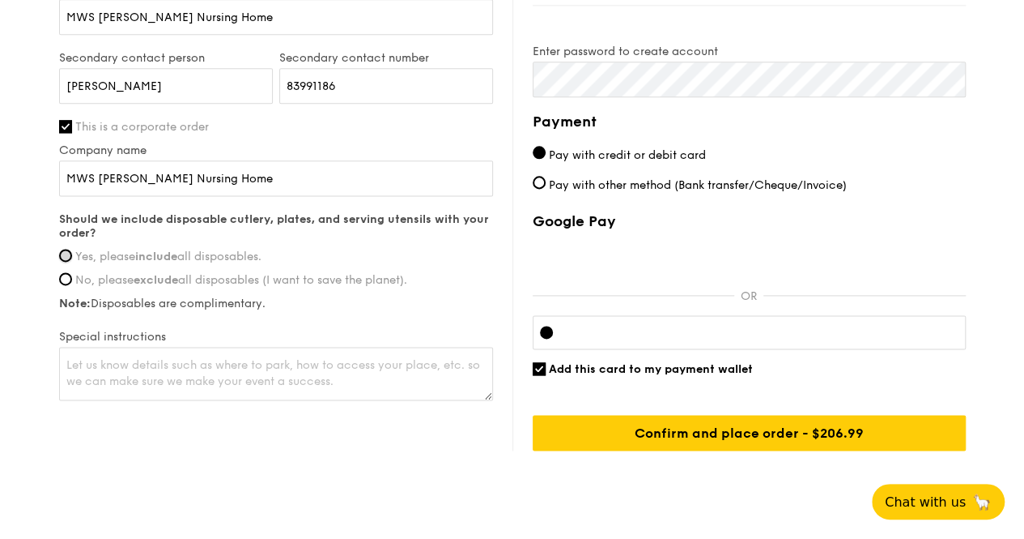
click at [62, 262] on input "Yes, please include all disposables." at bounding box center [65, 255] width 13 height 13
radio input "true"
click at [291, 381] on textarea at bounding box center [276, 373] width 434 height 53
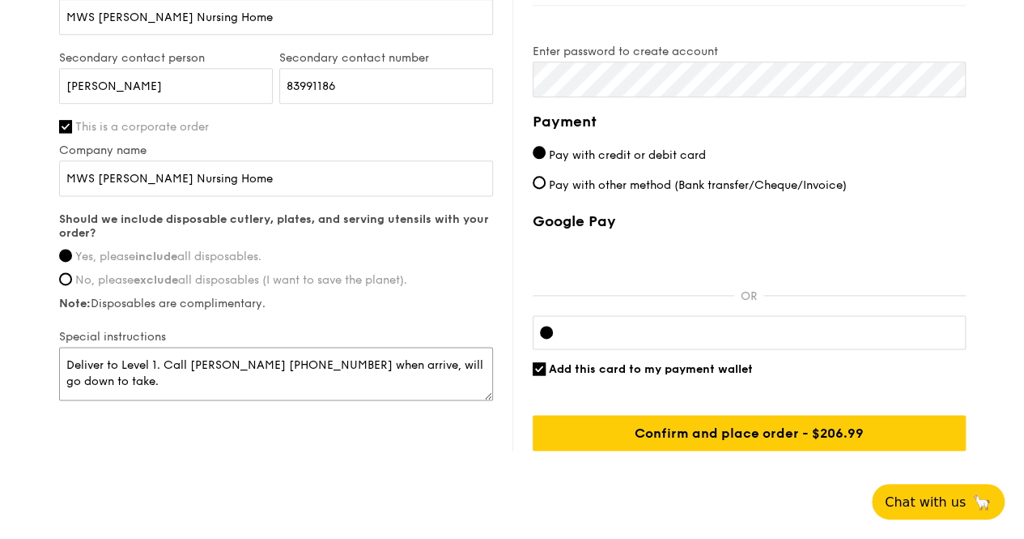
type textarea "Deliver to Level 1. Call [PERSON_NAME] [PHONE_NUMBER] when arrive, will go down…"
click at [504, 449] on div "Delivery information Already have an account? Log in here . First name [PERSON_…" at bounding box center [512, 54] width 907 height 794
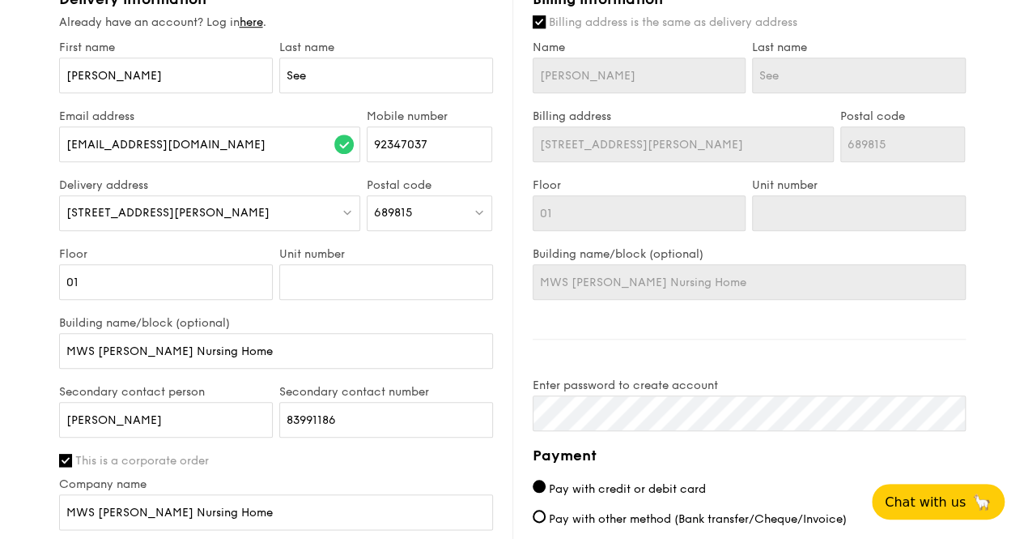
scroll to position [405, 0]
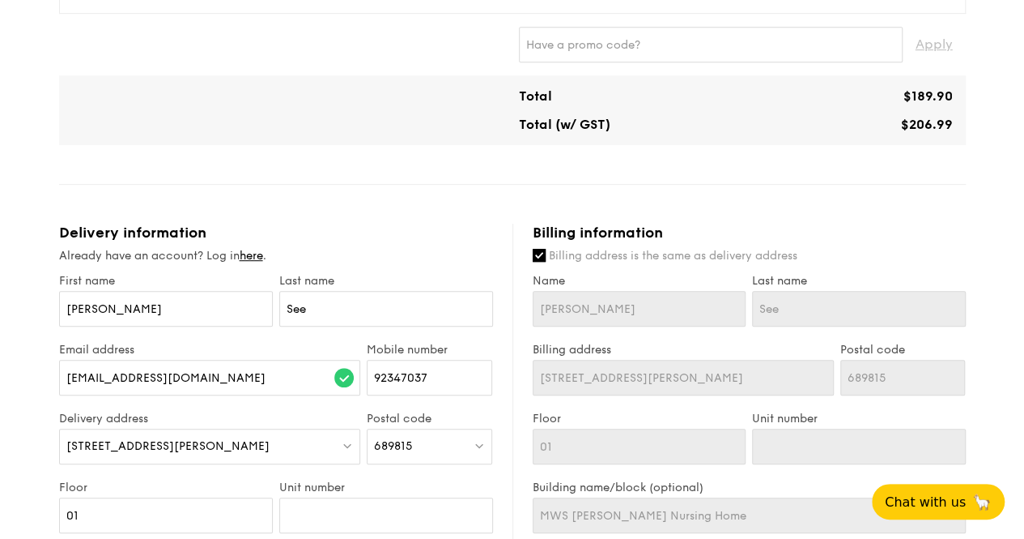
click at [735, 213] on div "Regulars Serving time: [DATE] 11:00AM Add-ons 13x Oven-Roasted Teriyaki Chicken…" at bounding box center [512, 419] width 907 height 1325
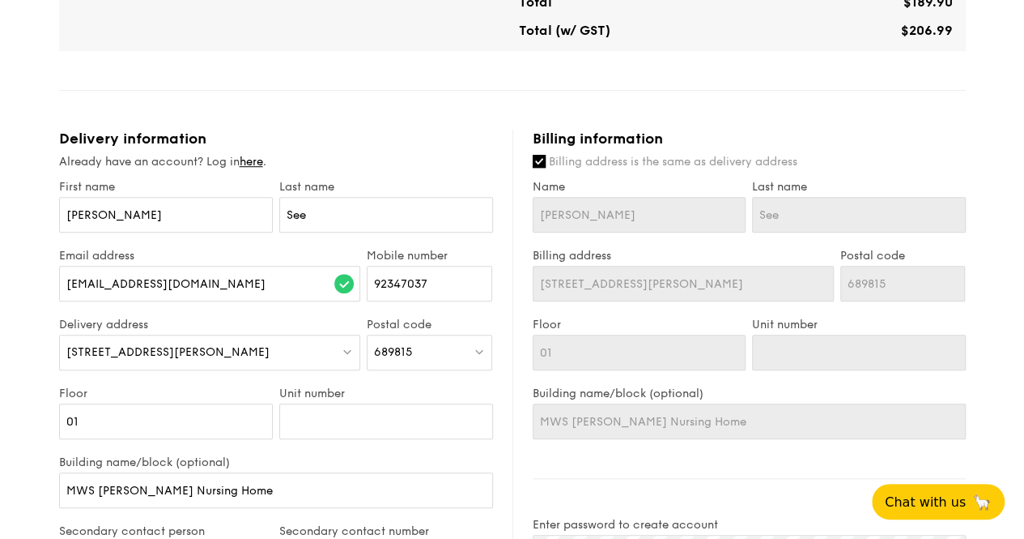
scroll to position [567, 0]
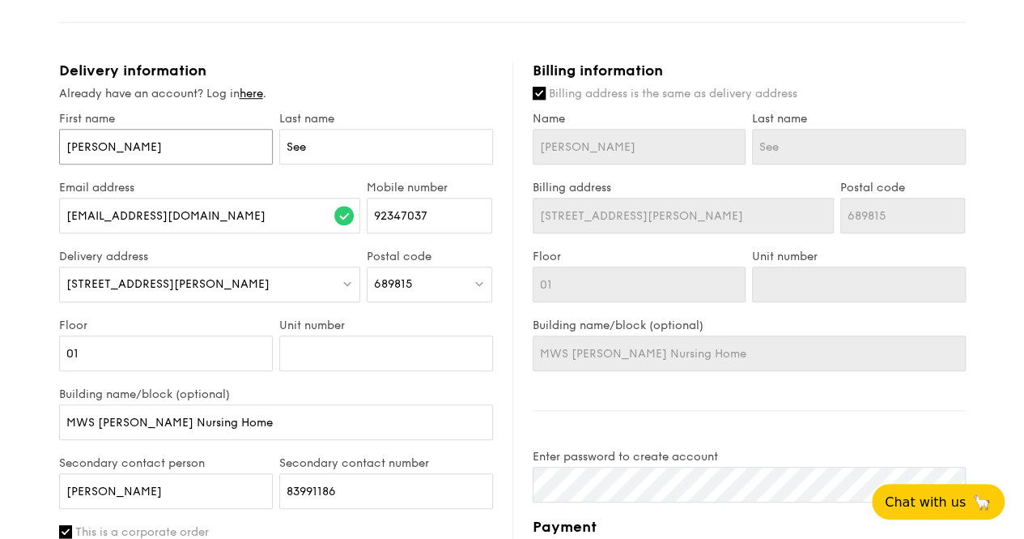
click at [104, 159] on input "[PERSON_NAME]" at bounding box center [166, 147] width 214 height 36
drag, startPoint x: 356, startPoint y: 164, endPoint x: 374, endPoint y: 219, distance: 58.9
click at [356, 164] on input "See" at bounding box center [386, 147] width 214 height 36
click at [382, 229] on input "92347037" at bounding box center [430, 216] width 126 height 36
click at [428, 294] on div "689815" at bounding box center [430, 284] width 126 height 36
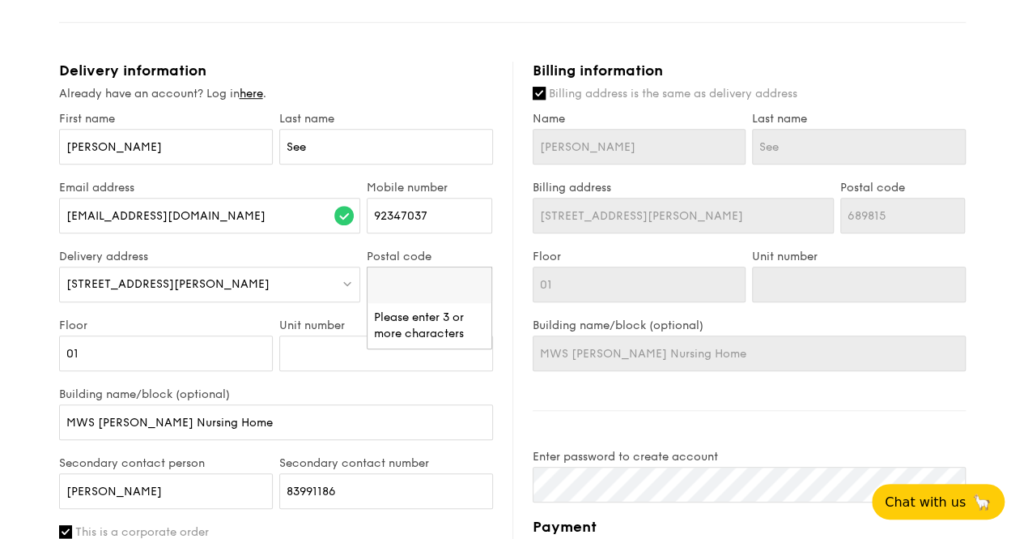
click at [496, 262] on div "Delivery information Already have an account? Log in here . First name [PERSON_…" at bounding box center [286, 435] width 454 height 747
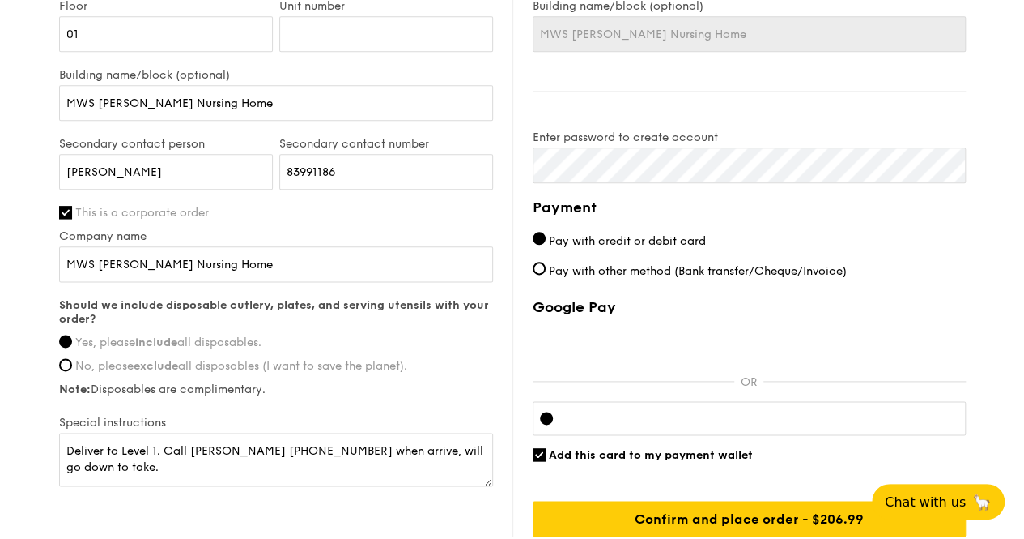
scroll to position [972, 0]
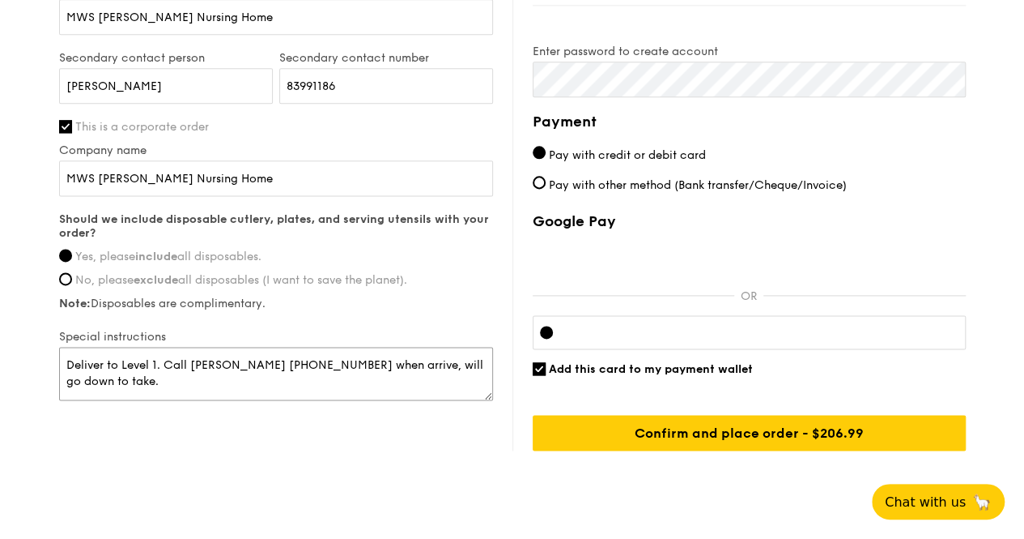
click at [466, 378] on textarea "Deliver to Level 1. Call [PERSON_NAME] [PHONE_NUMBER] when arrive, will go down…" at bounding box center [276, 373] width 434 height 53
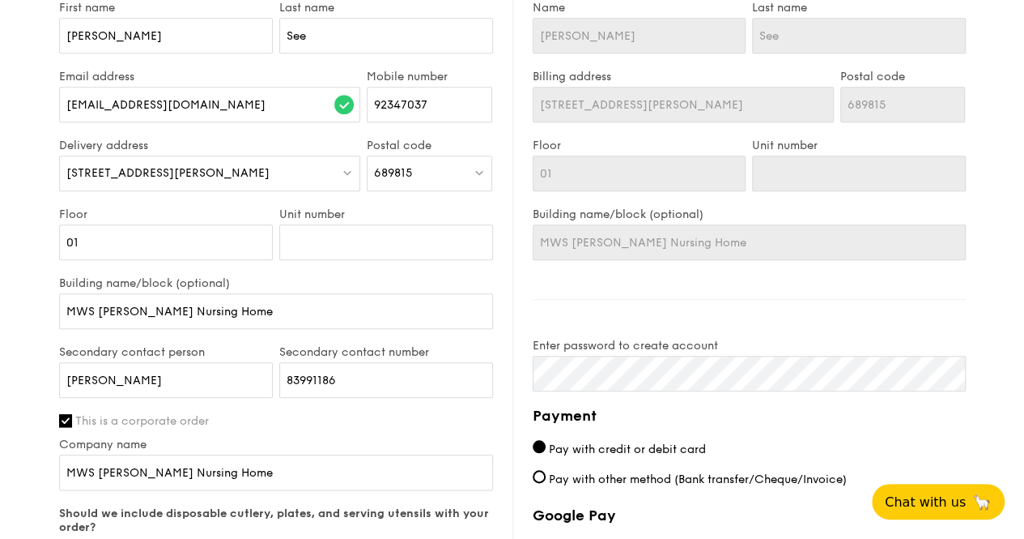
scroll to position [1023, 0]
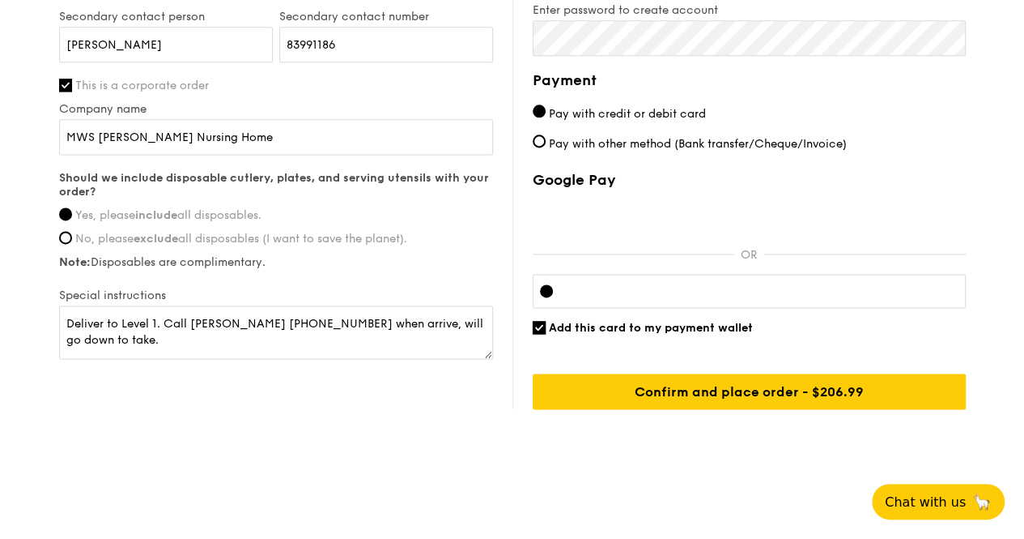
click at [539, 329] on input "Add this card to my payment wallet" at bounding box center [539, 327] width 13 height 13
checkbox input "false"
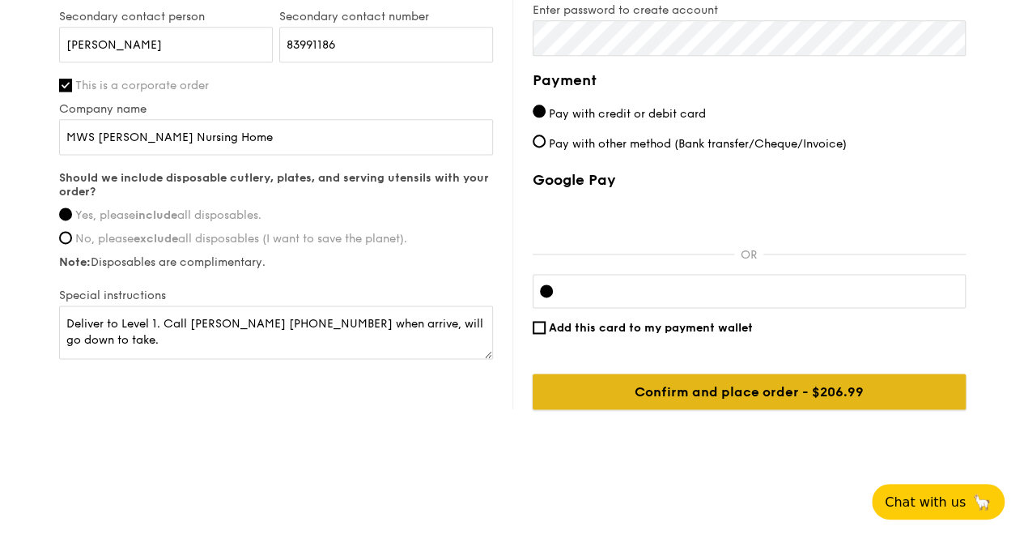
click at [683, 397] on input "Confirm and place order - $206.99" at bounding box center [749, 391] width 433 height 36
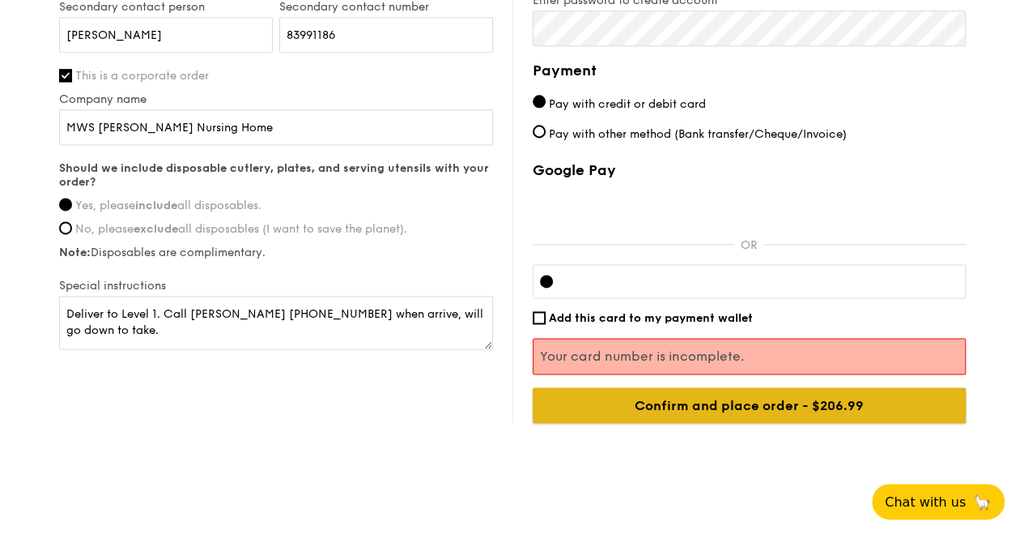
click at [810, 415] on input "Confirm and place order - $206.99" at bounding box center [749, 405] width 433 height 36
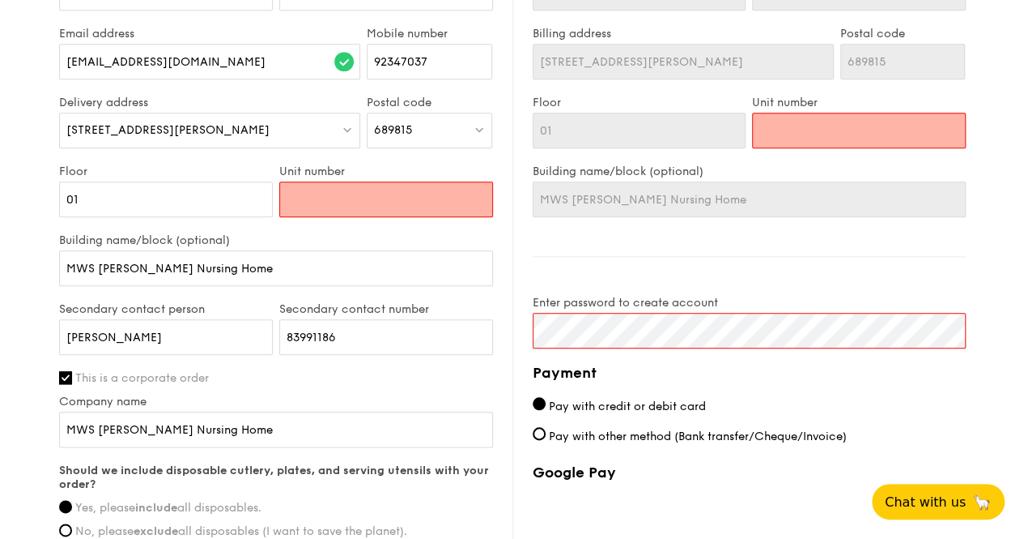
scroll to position [671, 0]
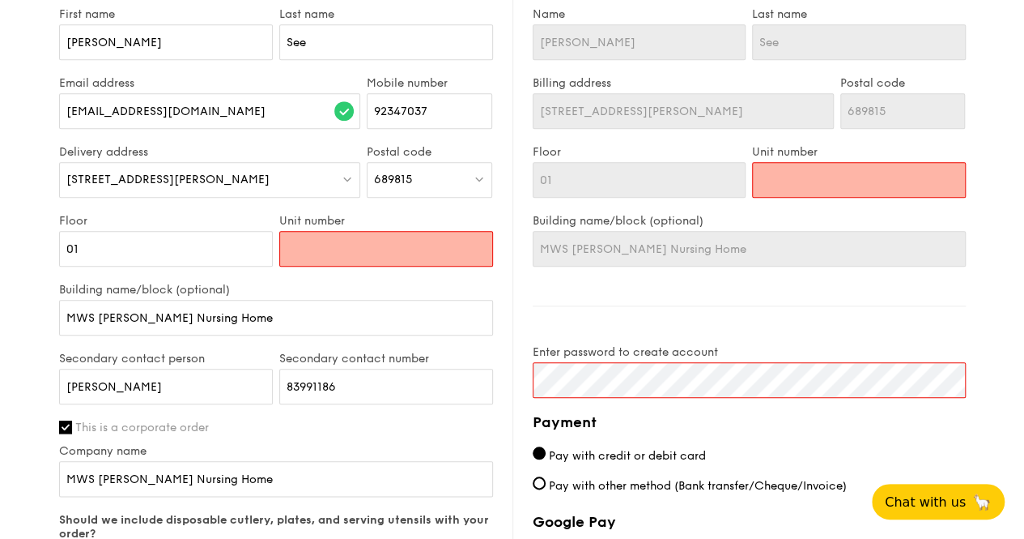
type input "0"
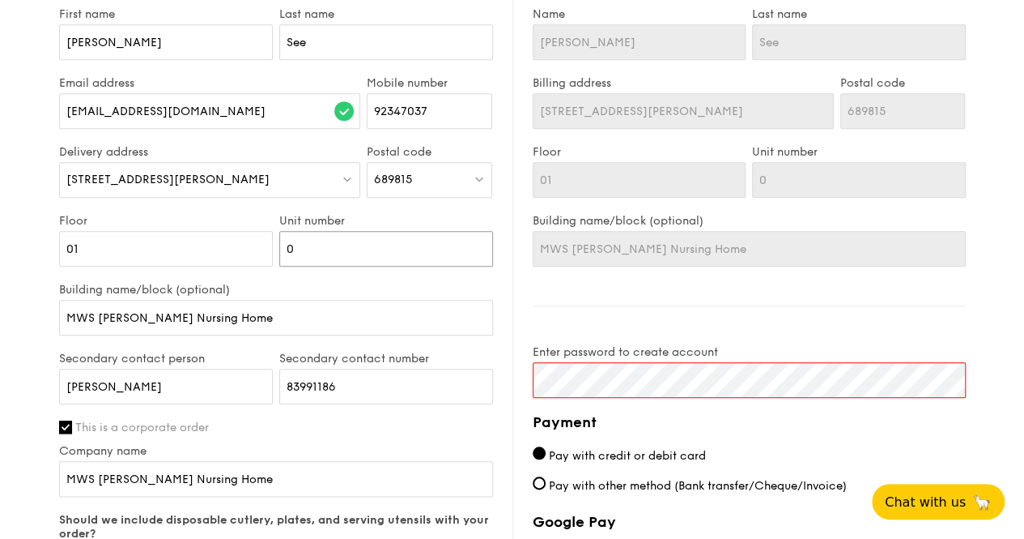
type input "00"
type input "000"
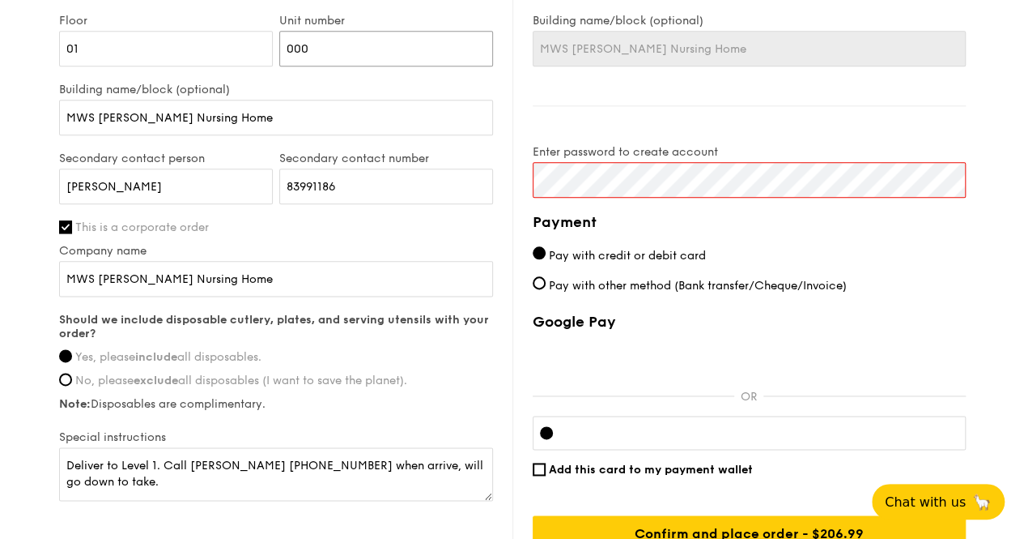
scroll to position [914, 0]
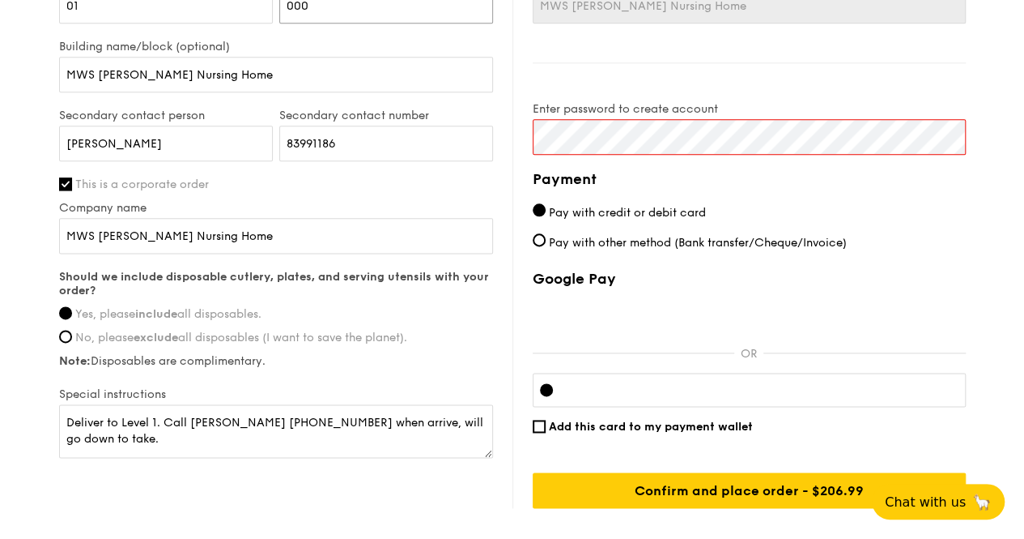
type input "000"
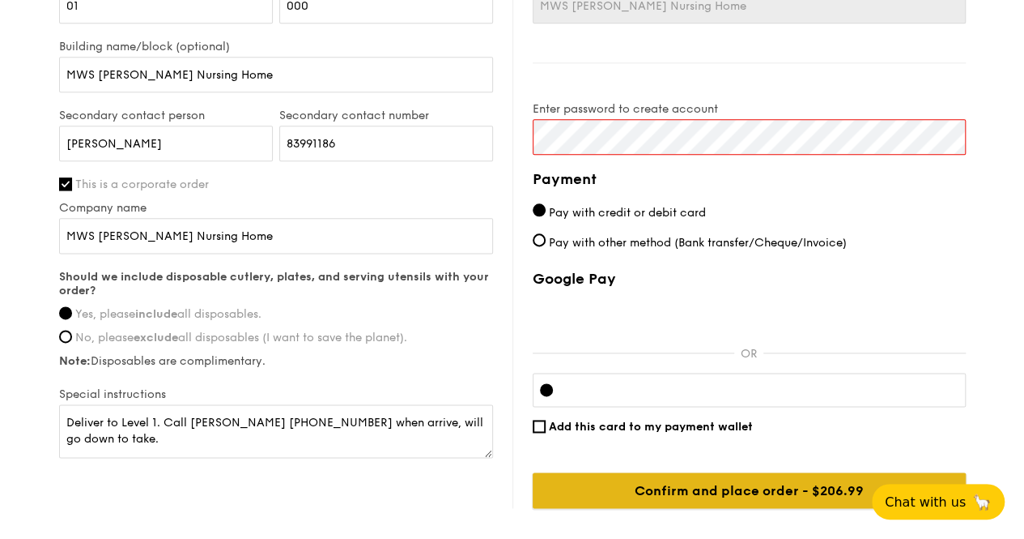
click at [749, 505] on input "Confirm and place order - $206.99" at bounding box center [749, 490] width 433 height 36
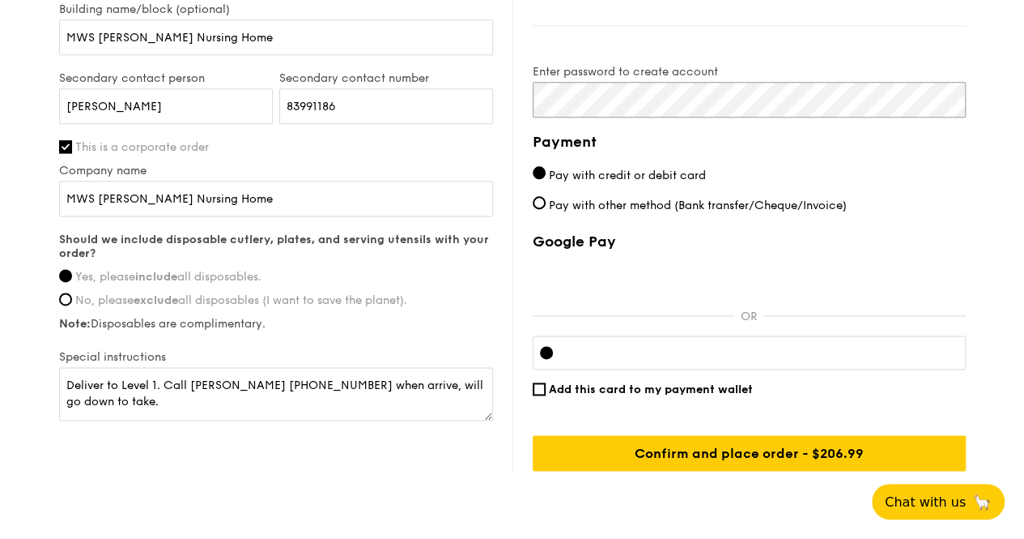
scroll to position [1023, 0]
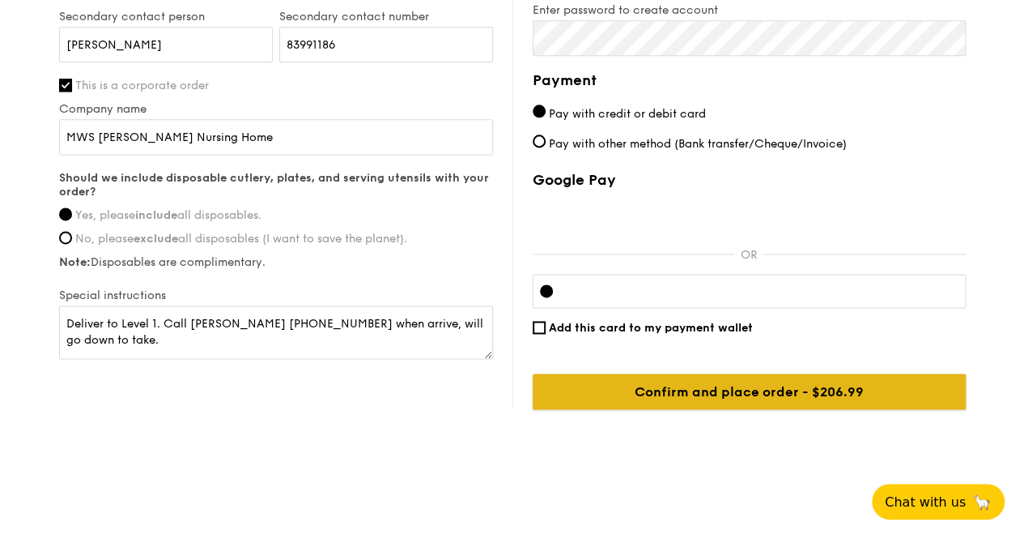
click at [729, 394] on input "Confirm and place order - $206.99" at bounding box center [749, 391] width 433 height 36
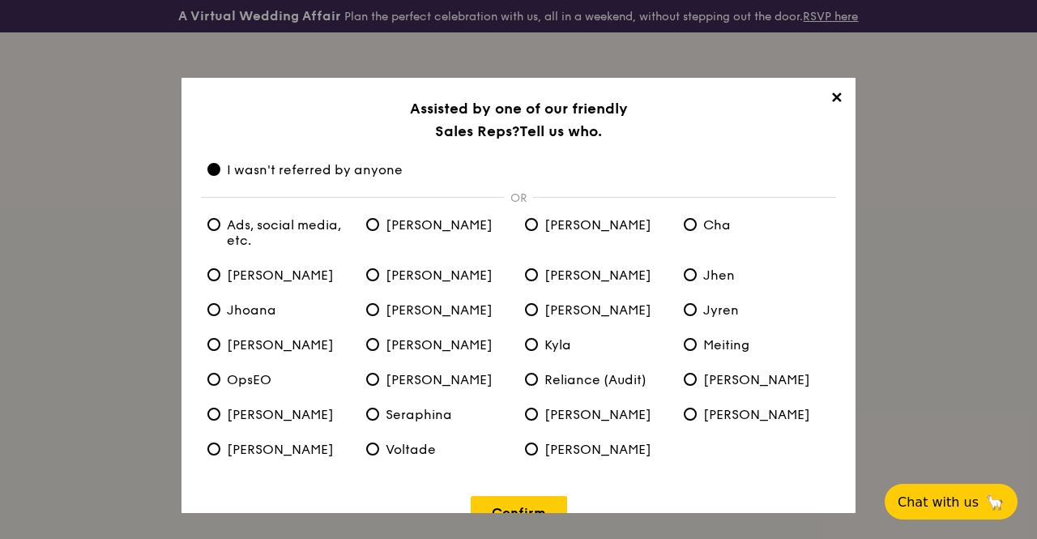
click at [331, 97] on h3 "Assisted by one of our friendly Sales Reps? Tell us who." at bounding box center [518, 119] width 635 height 45
drag, startPoint x: 835, startPoint y: 105, endPoint x: 549, endPoint y: 475, distance: 467.7
click at [559, 466] on div "✕ Assisted by one of our friendly Sales Reps? Tell us who. I wasn't referred by…" at bounding box center [518, 295] width 674 height 435
click at [541, 505] on link "Confirm" at bounding box center [519, 512] width 96 height 33
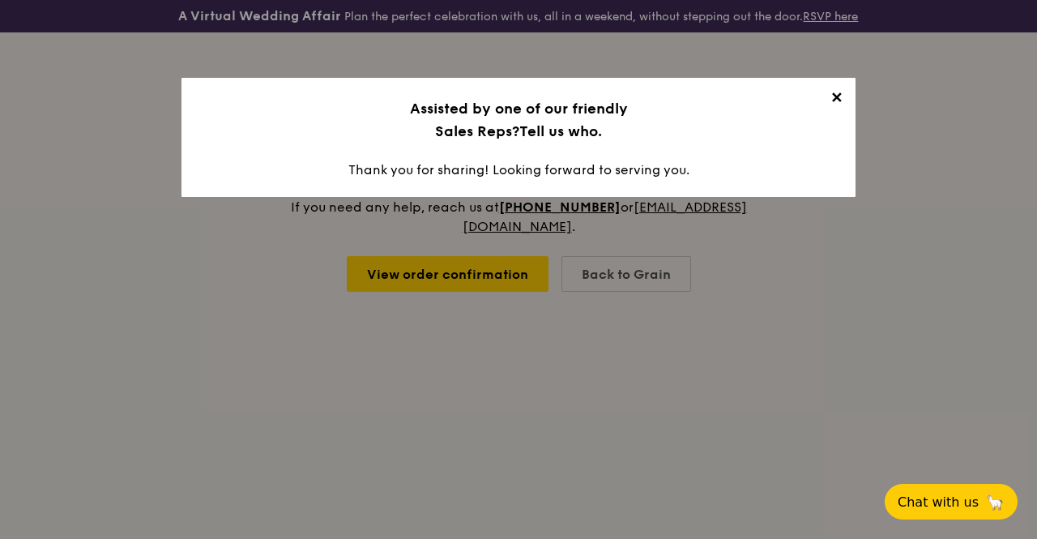
click at [832, 100] on span "✕" at bounding box center [835, 100] width 23 height 23
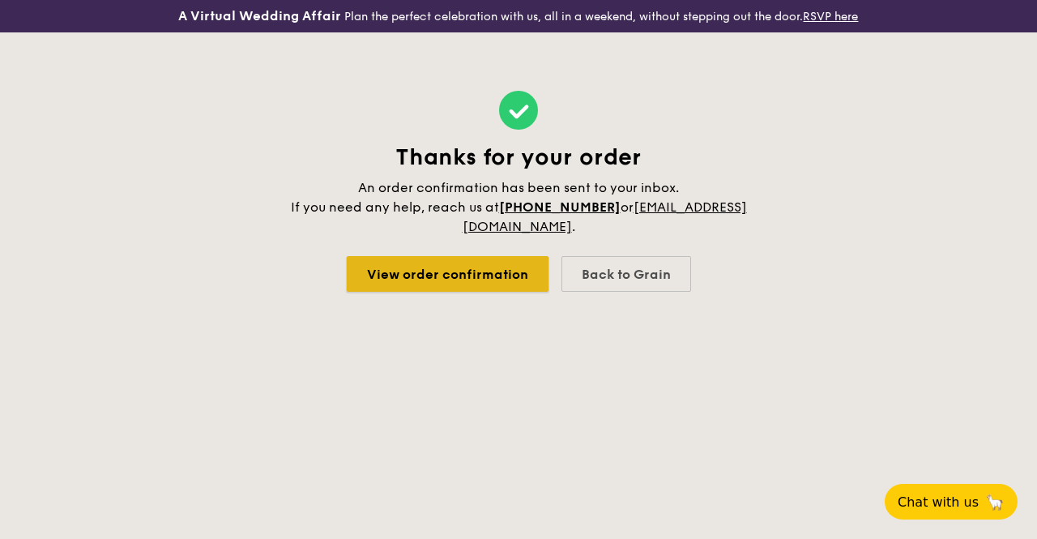
click at [497, 281] on link "View order confirmation" at bounding box center [448, 274] width 202 height 36
